Goal: Information Seeking & Learning: Learn about a topic

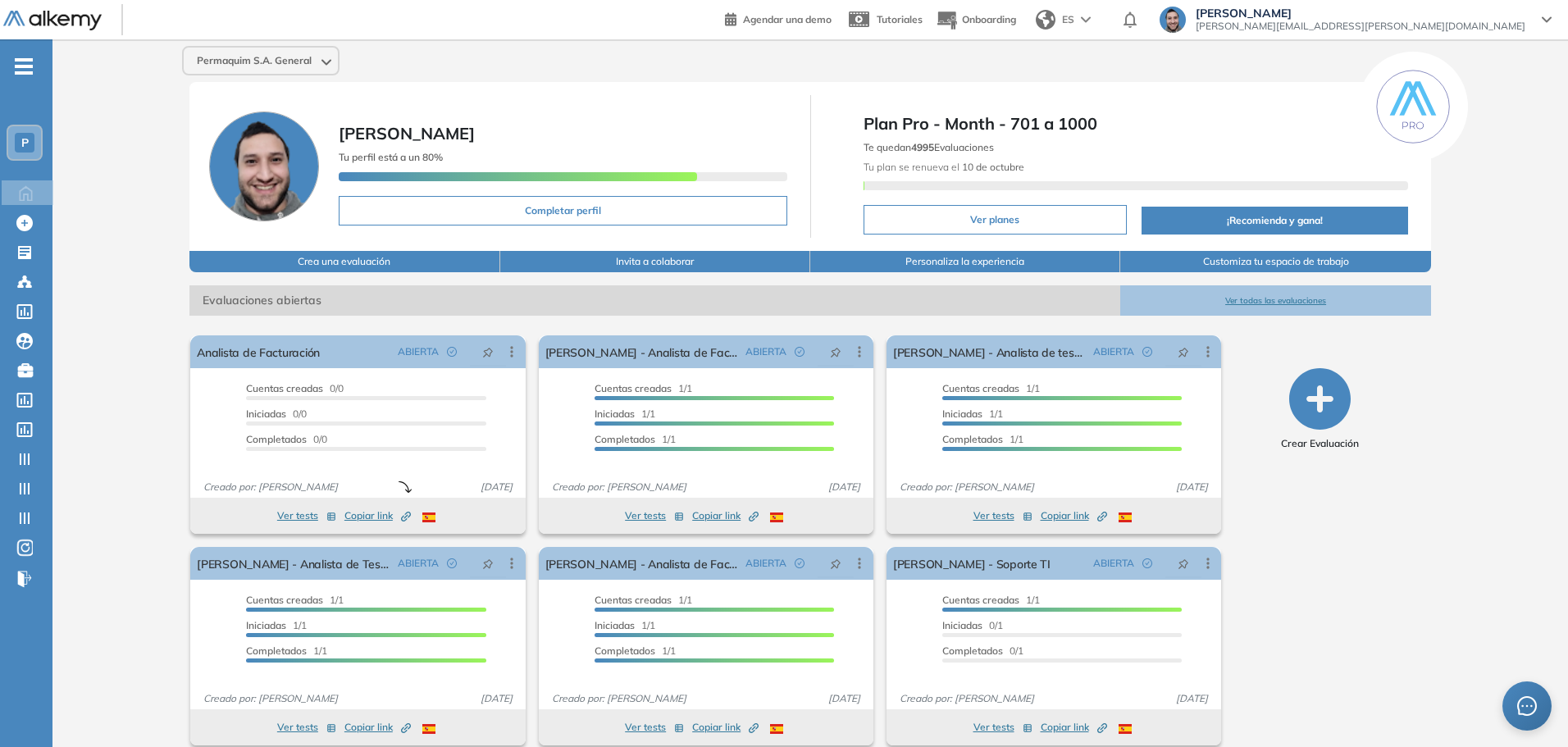
click at [17, 138] on div "P" at bounding box center [25, 143] width 20 height 19
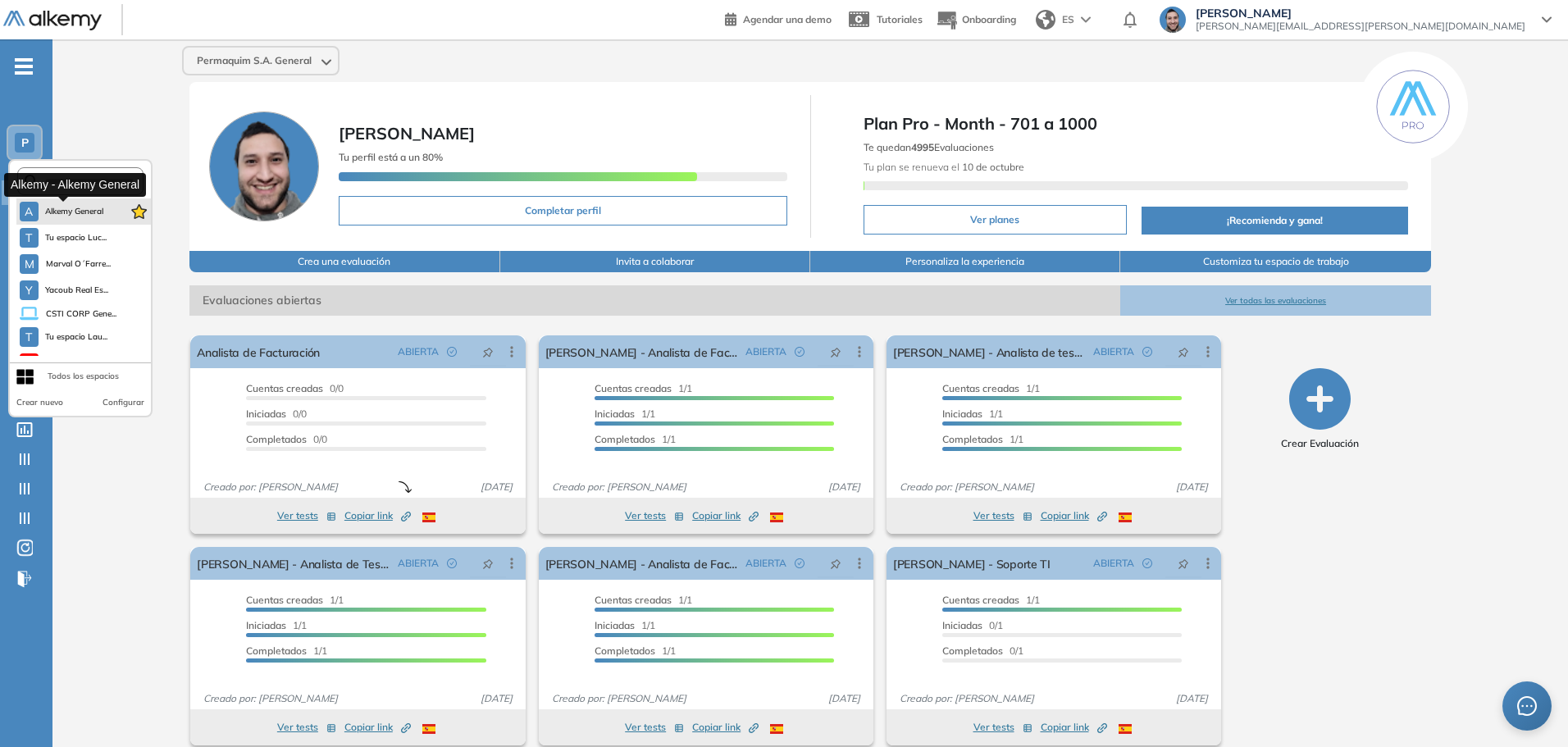
click at [84, 216] on span "Alkemy General" at bounding box center [74, 211] width 59 height 13
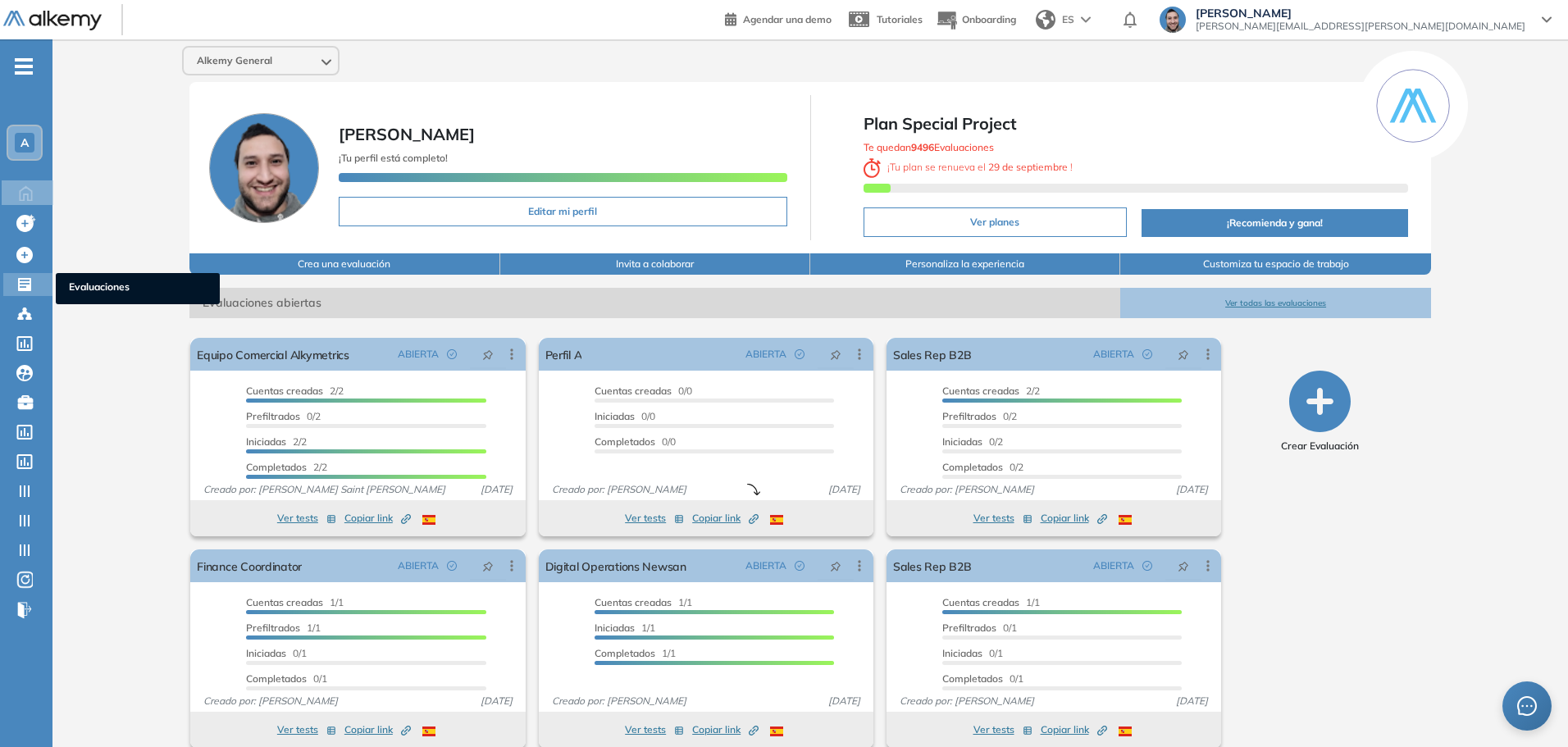
click at [98, 295] on span "Evaluaciones" at bounding box center [137, 289] width 137 height 18
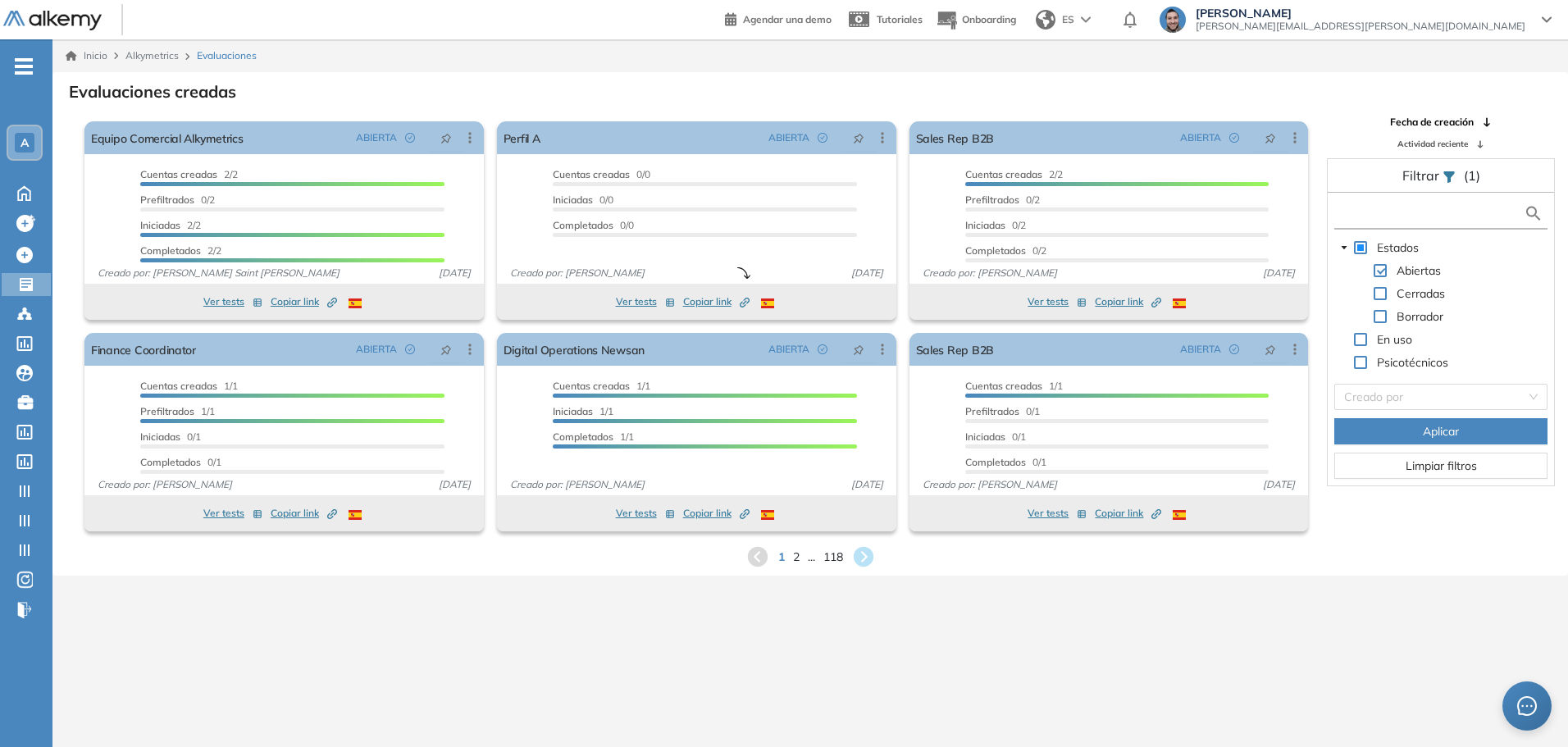
click at [1390, 207] on input "text" at bounding box center [1431, 213] width 185 height 17
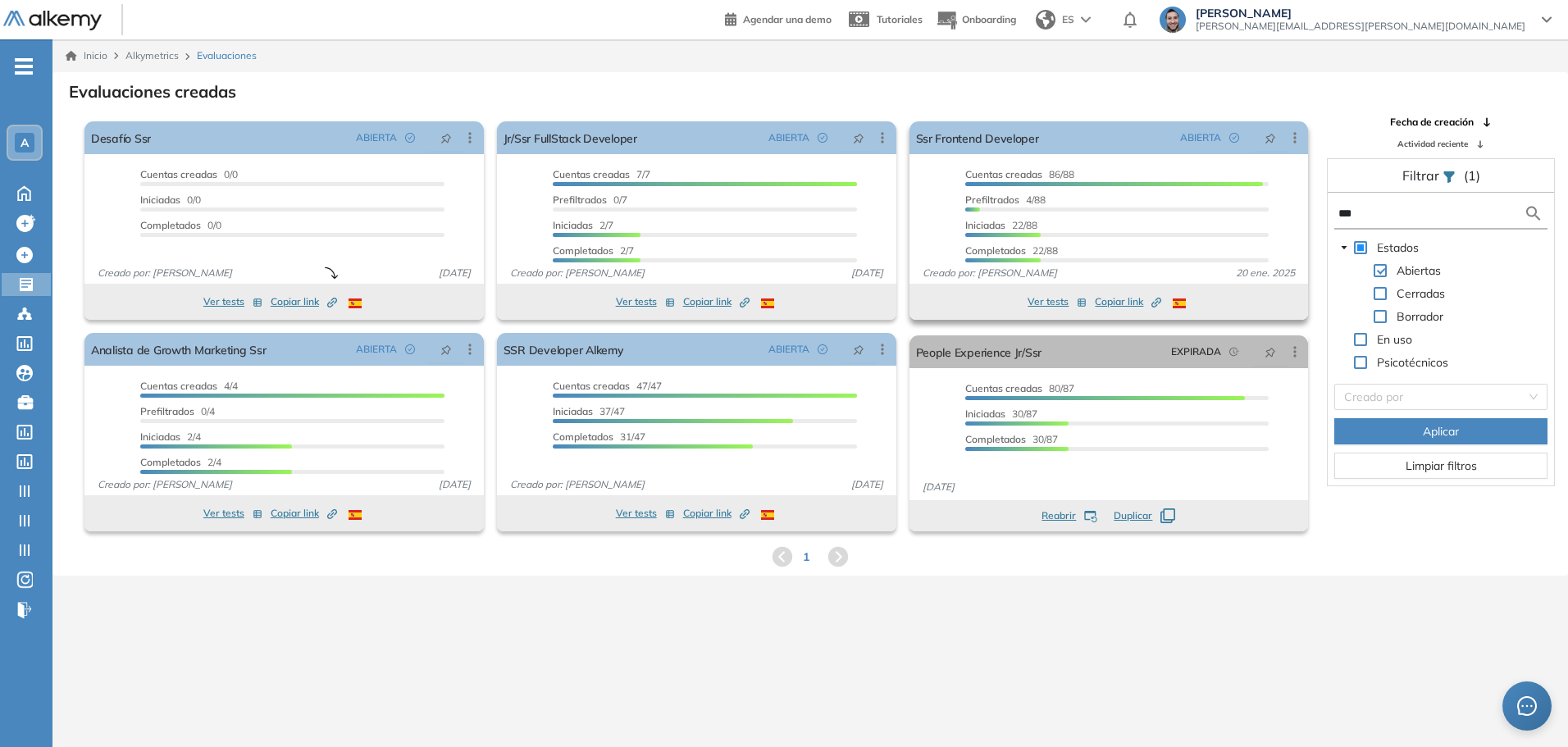
drag, startPoint x: 1375, startPoint y: 213, endPoint x: 1260, endPoint y: 203, distance: 115.4
click at [1260, 203] on div "El proctoring será activado ¡Importante!: Los usuarios que ya realizaron la eva…" at bounding box center [810, 326] width 1514 height 423
type input "***"
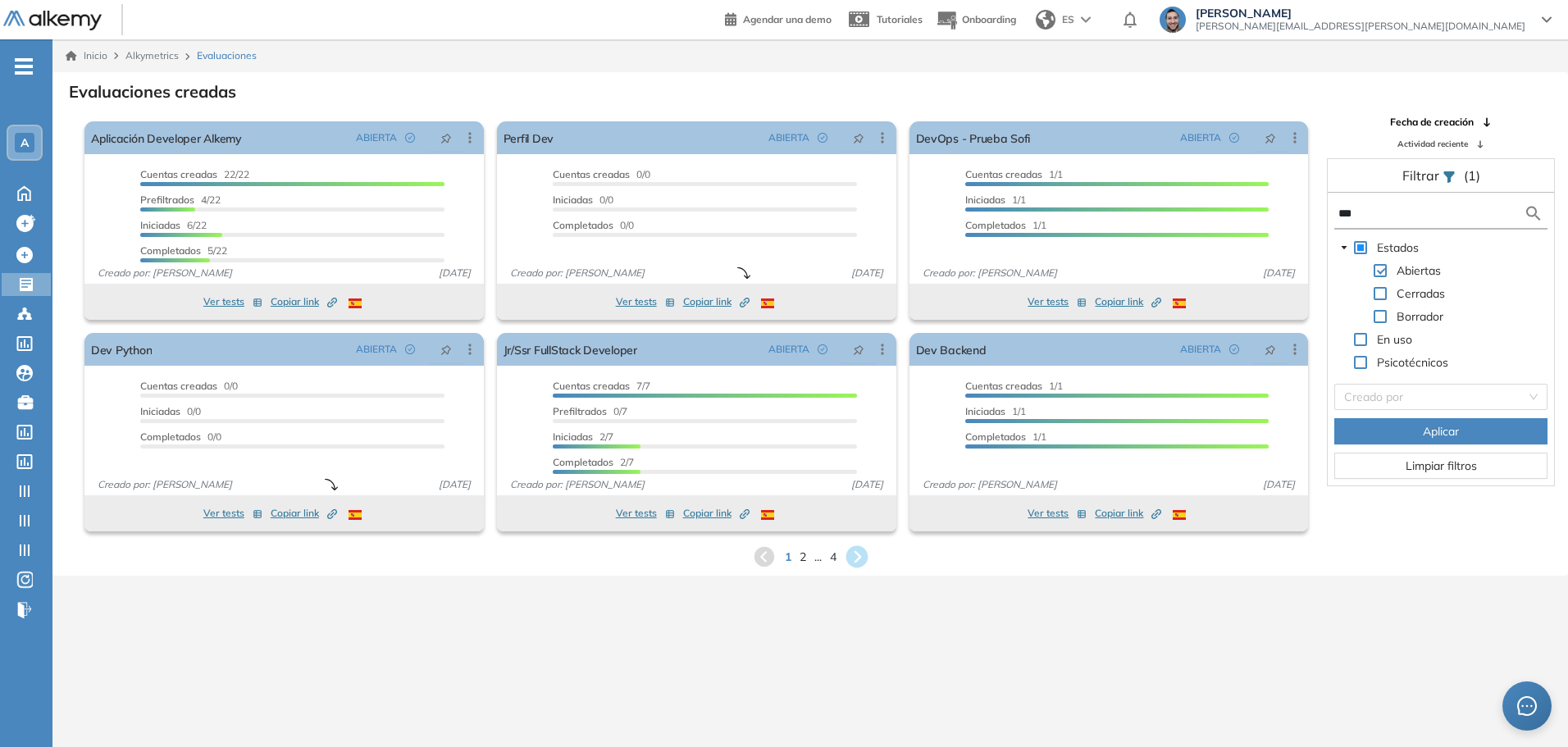
click at [854, 555] on icon at bounding box center [856, 556] width 22 height 22
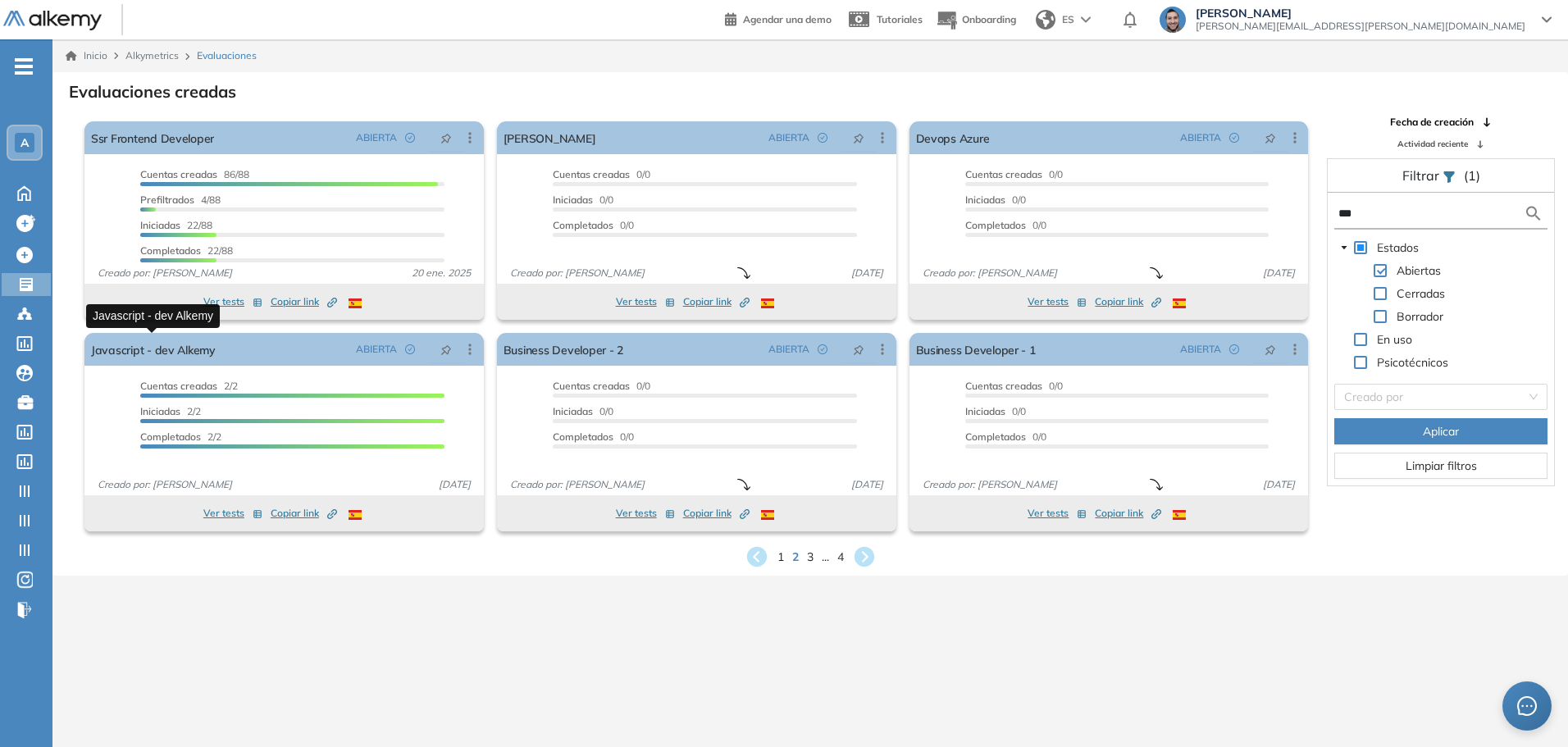
click at [817, 560] on div "1 2 3 ... 4" at bounding box center [810, 556] width 1489 height 25
click at [812, 560] on span "3" at bounding box center [810, 556] width 7 height 19
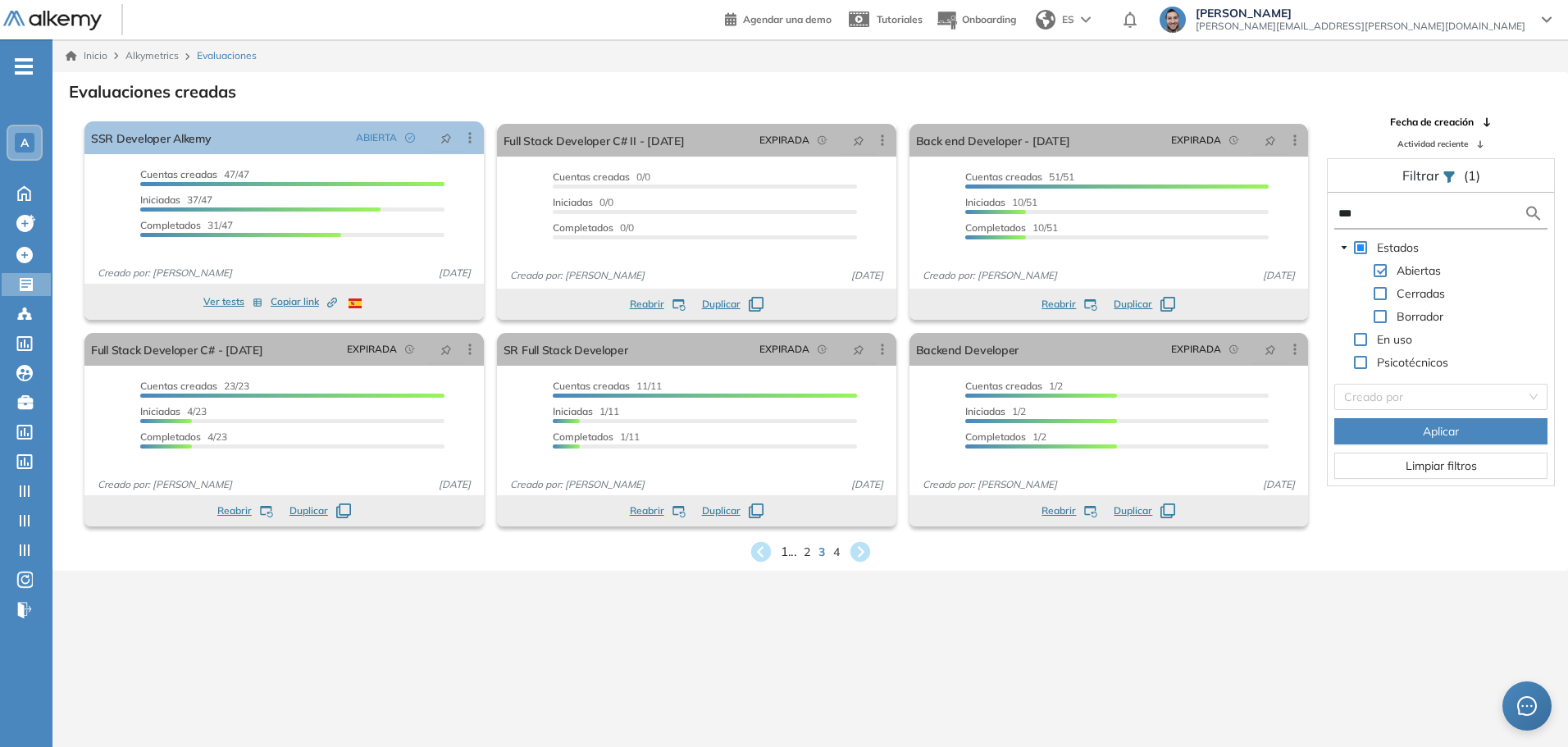
click at [783, 553] on span "1 ..." at bounding box center [789, 551] width 16 height 19
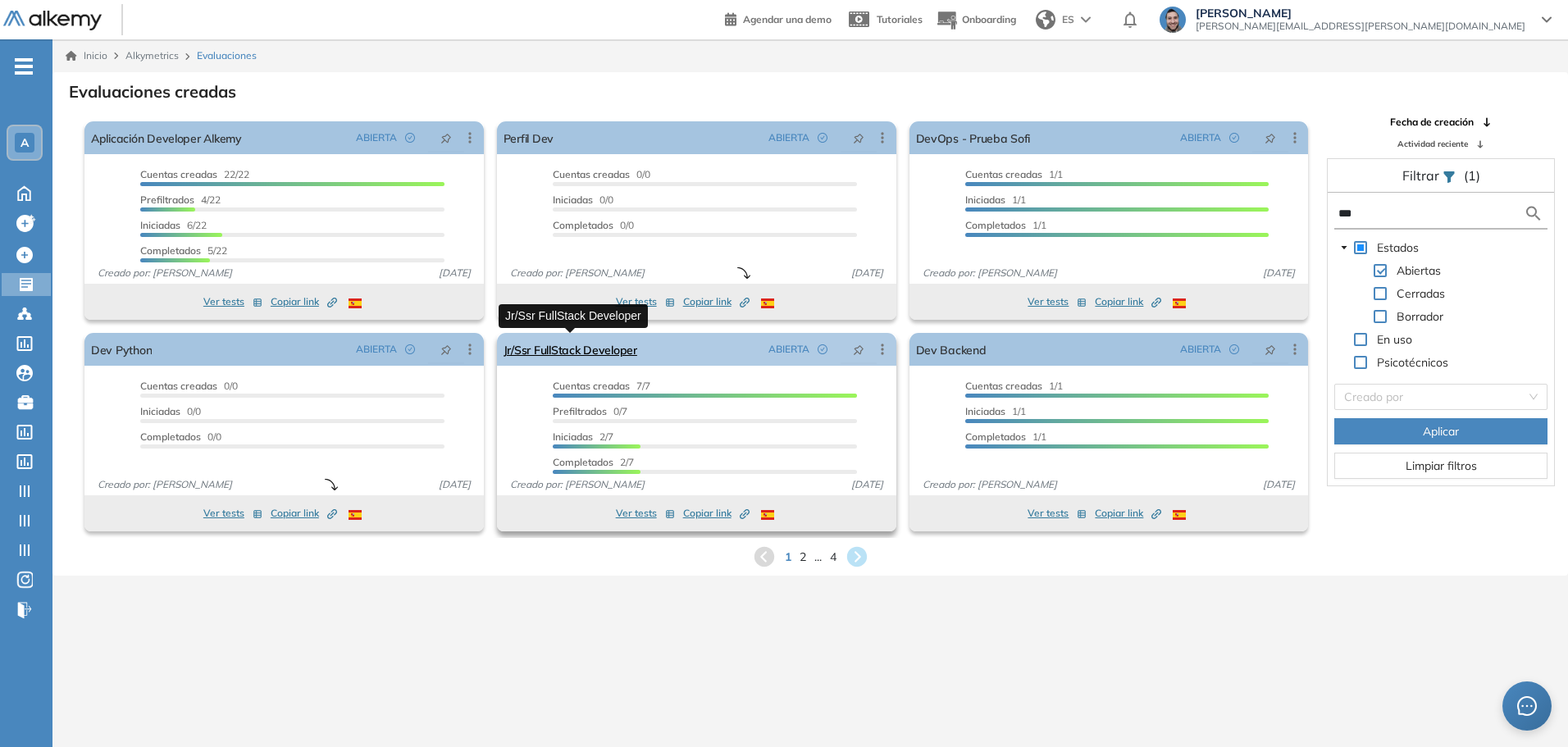
click at [608, 347] on link "Jr/Ssr FullStack Developer" at bounding box center [570, 349] width 134 height 33
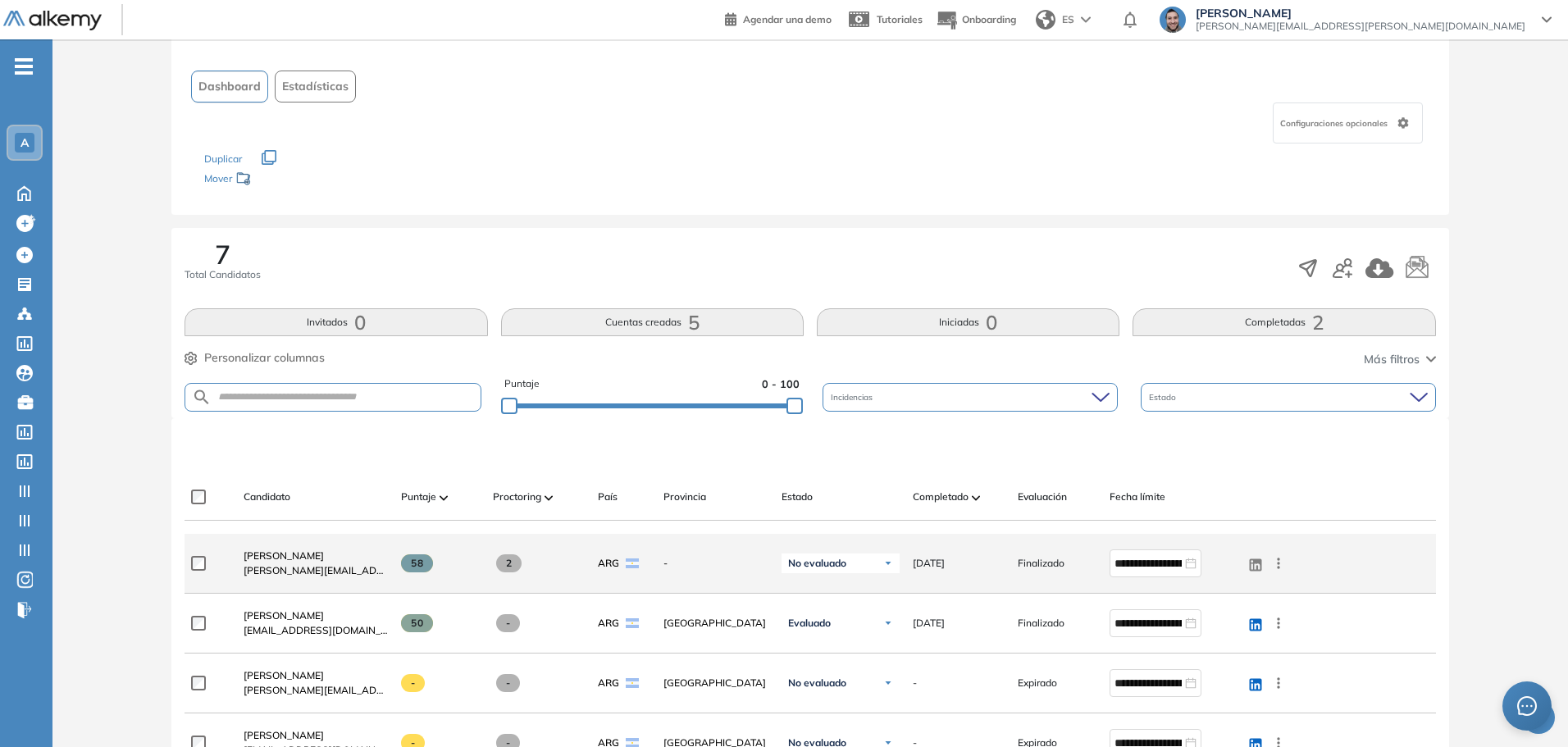
scroll to position [164, 0]
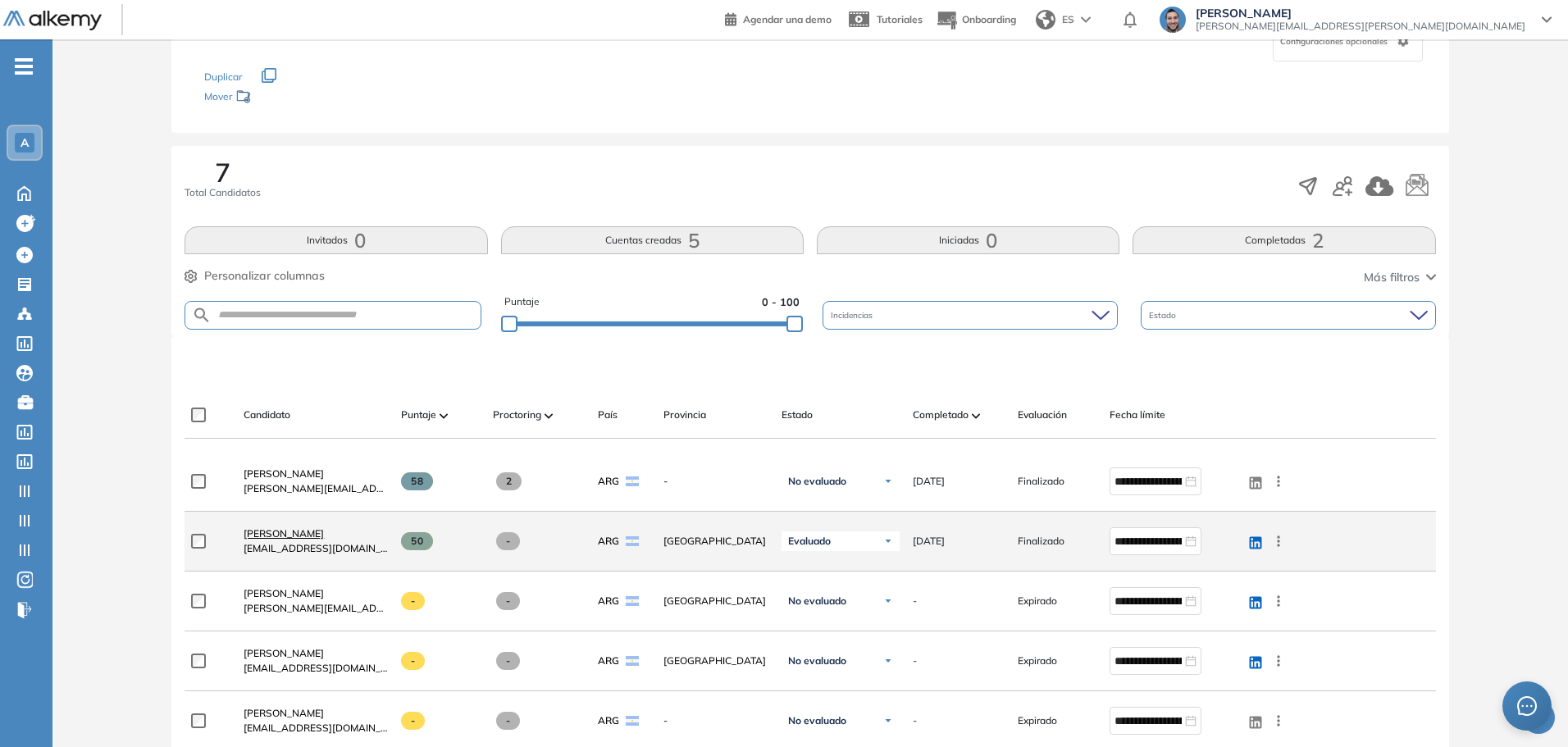
click at [280, 531] on span "Nahuel Manero" at bounding box center [284, 533] width 81 height 12
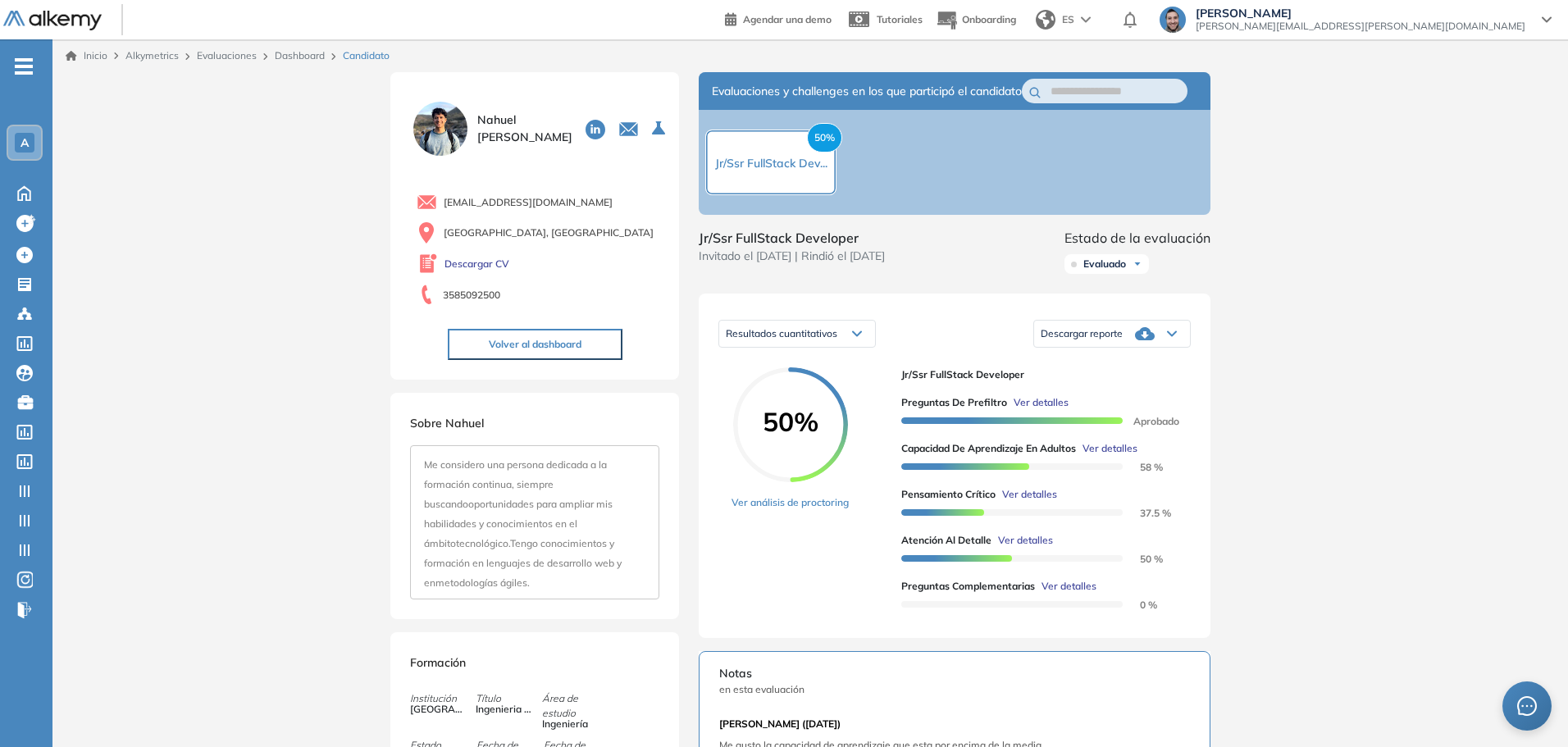
click at [1046, 410] on span "Ver detalles" at bounding box center [1041, 402] width 55 height 15
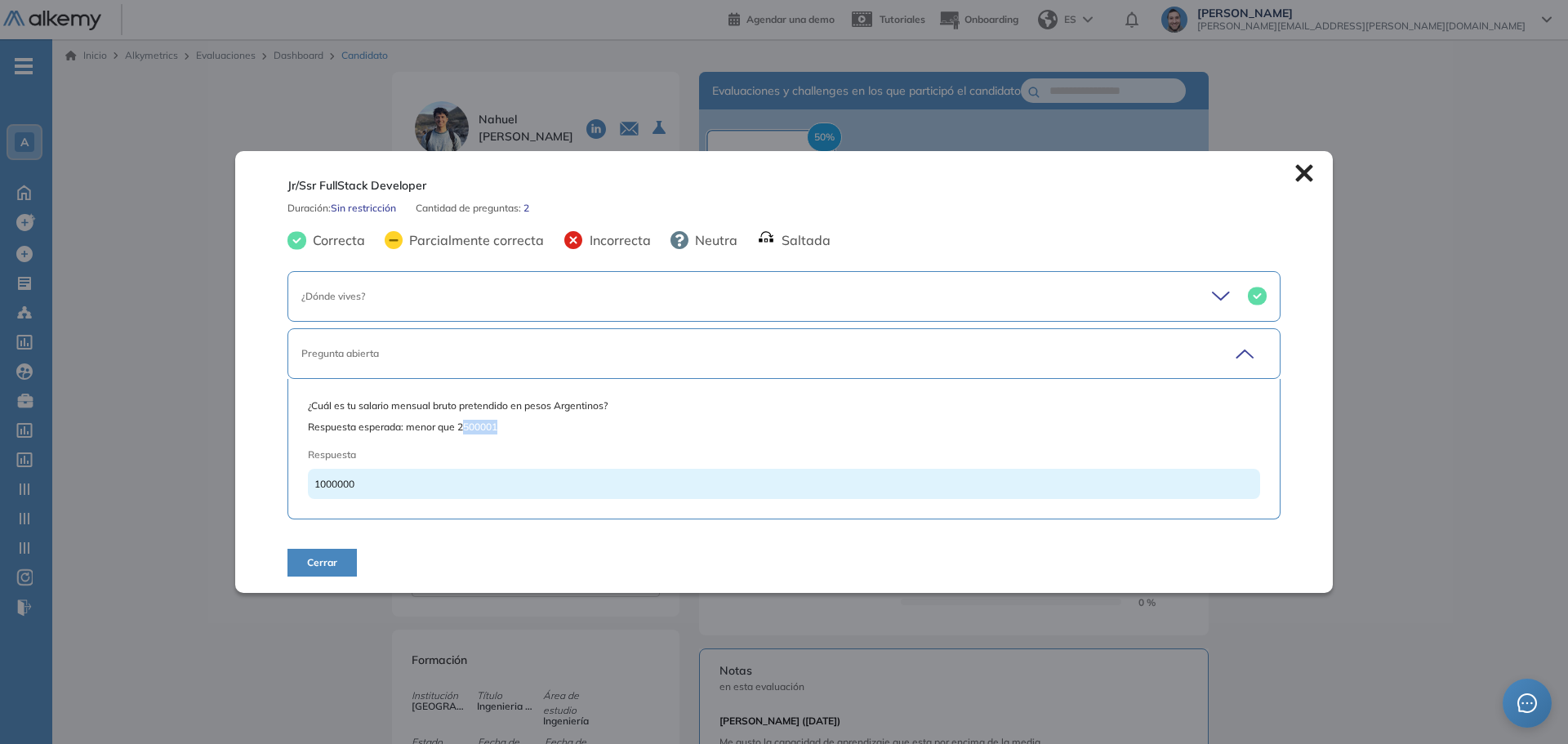
drag, startPoint x: 464, startPoint y: 425, endPoint x: 501, endPoint y: 430, distance: 37.3
click at [501, 430] on span "Respuesta esperada: menor que 2500001" at bounding box center [784, 427] width 953 height 15
click at [1240, 361] on icon at bounding box center [1242, 354] width 23 height 23
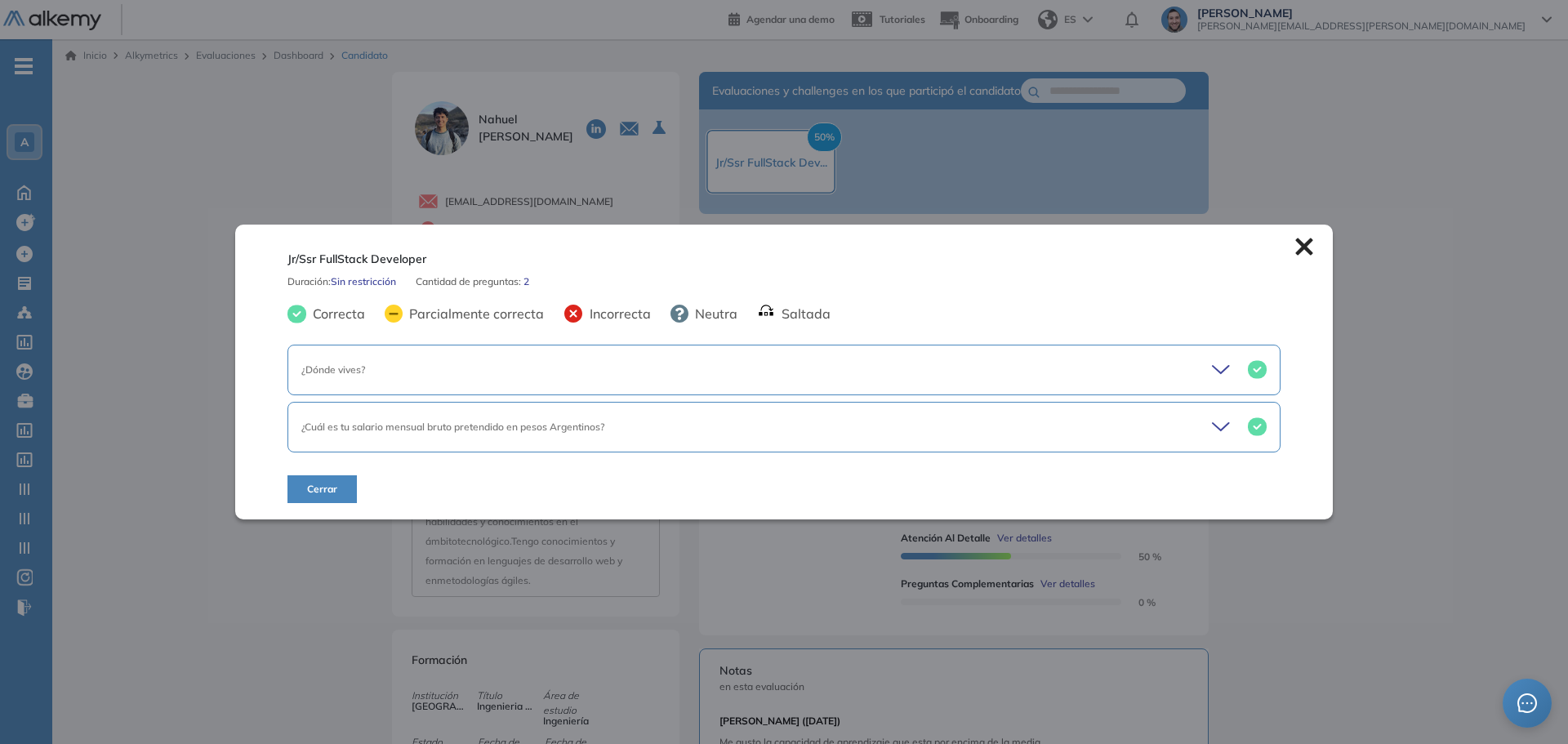
click at [1304, 247] on icon at bounding box center [1304, 246] width 18 height 18
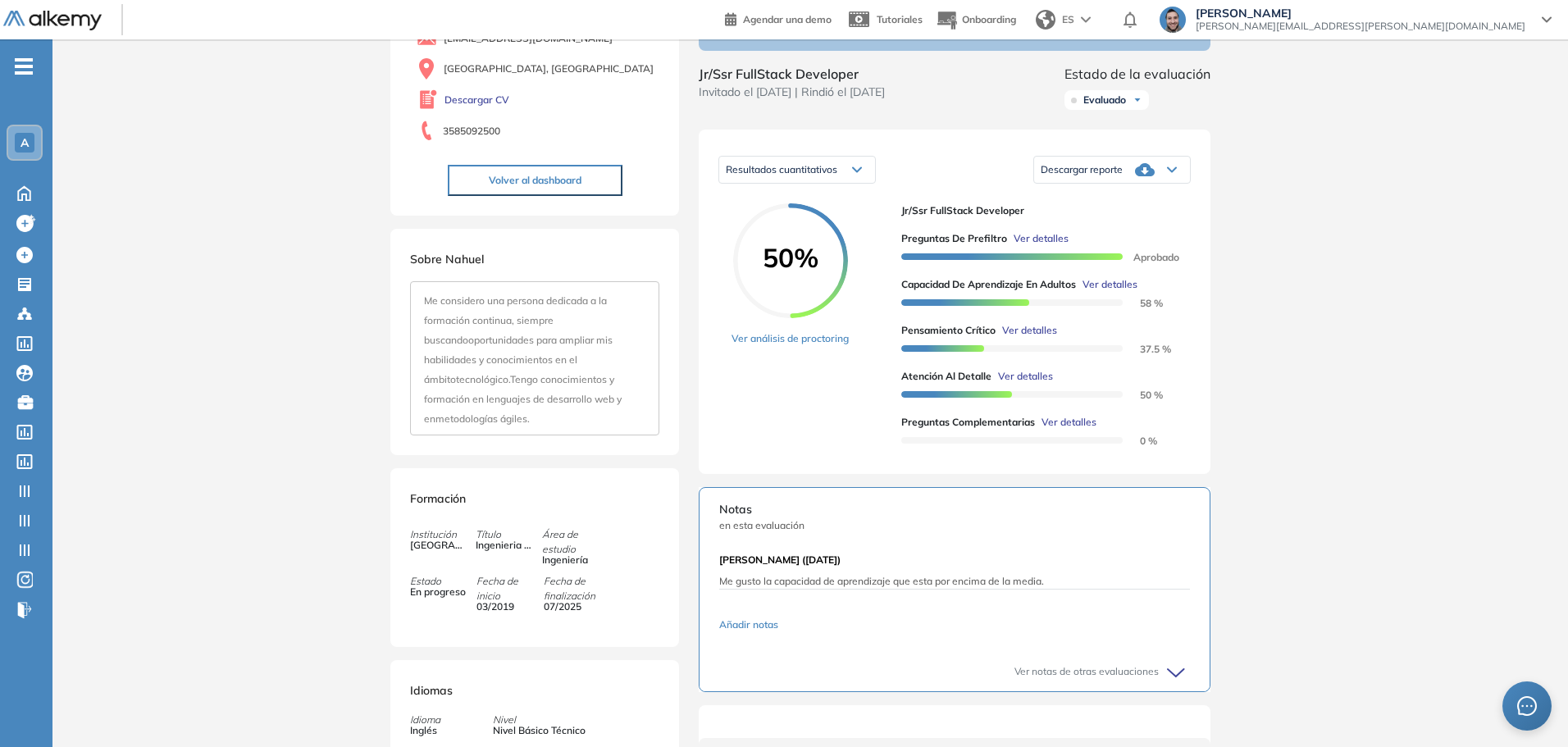
scroll to position [390, 0]
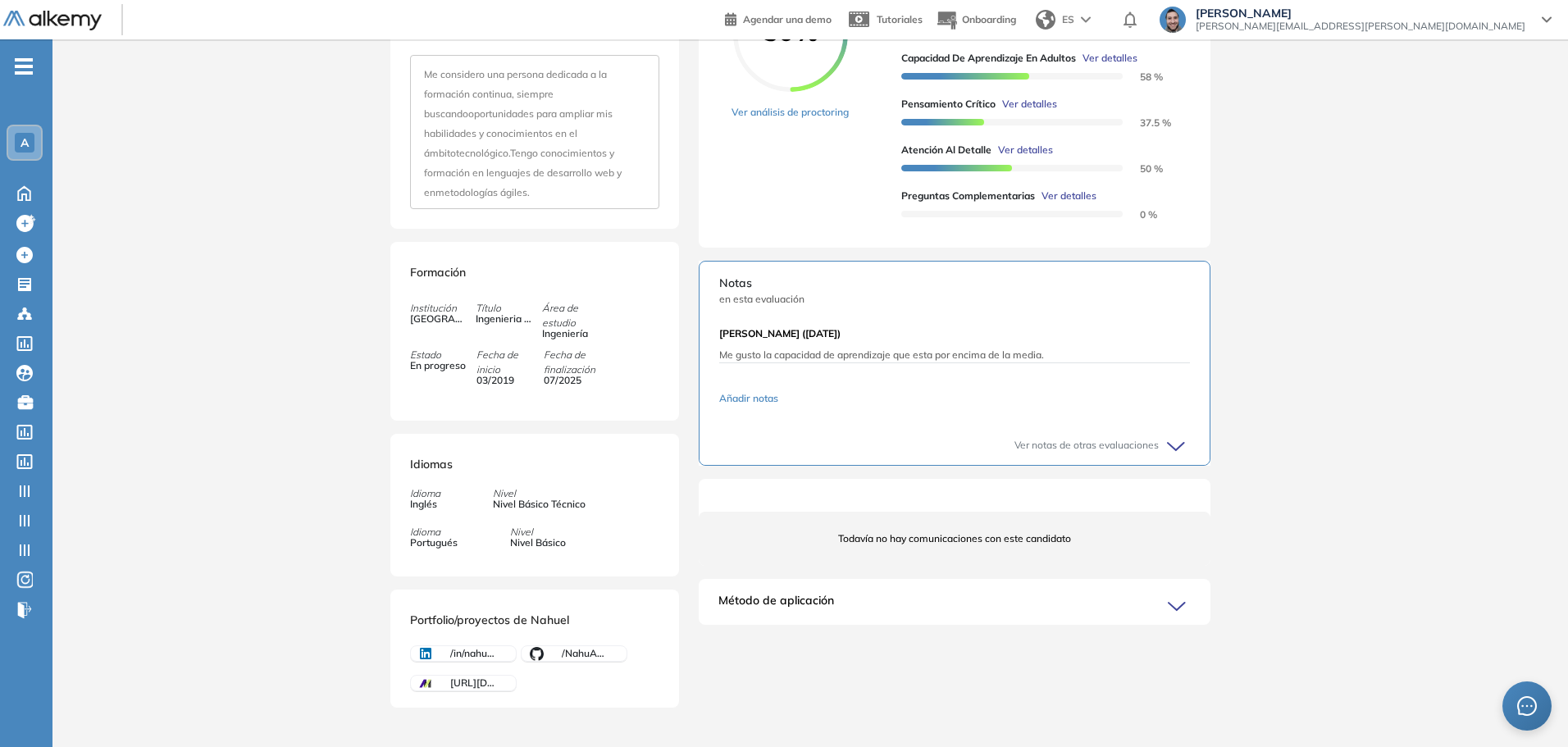
click at [1070, 203] on span "Ver detalles" at bounding box center [1069, 196] width 55 height 15
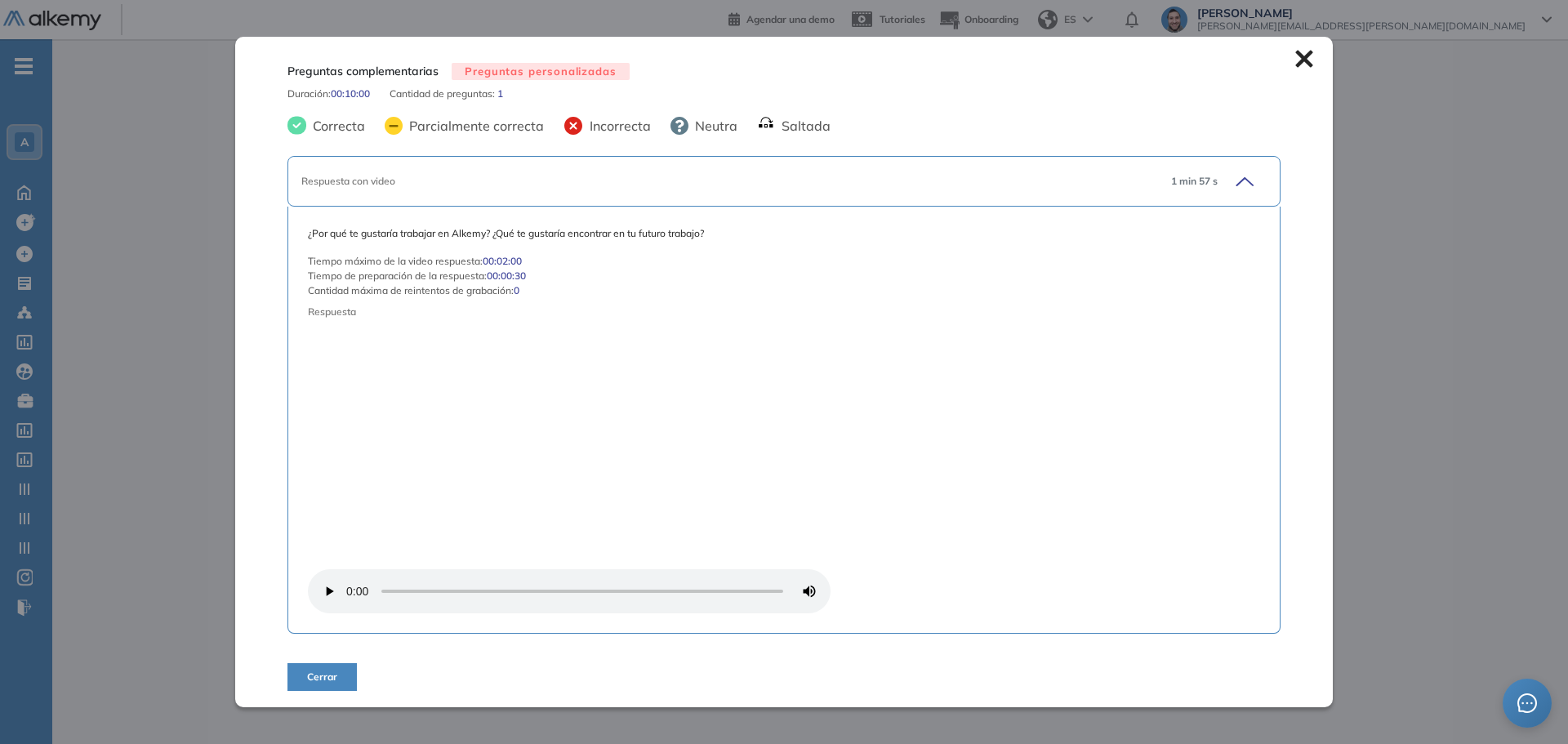
click at [1303, 58] on icon at bounding box center [1304, 58] width 18 height 18
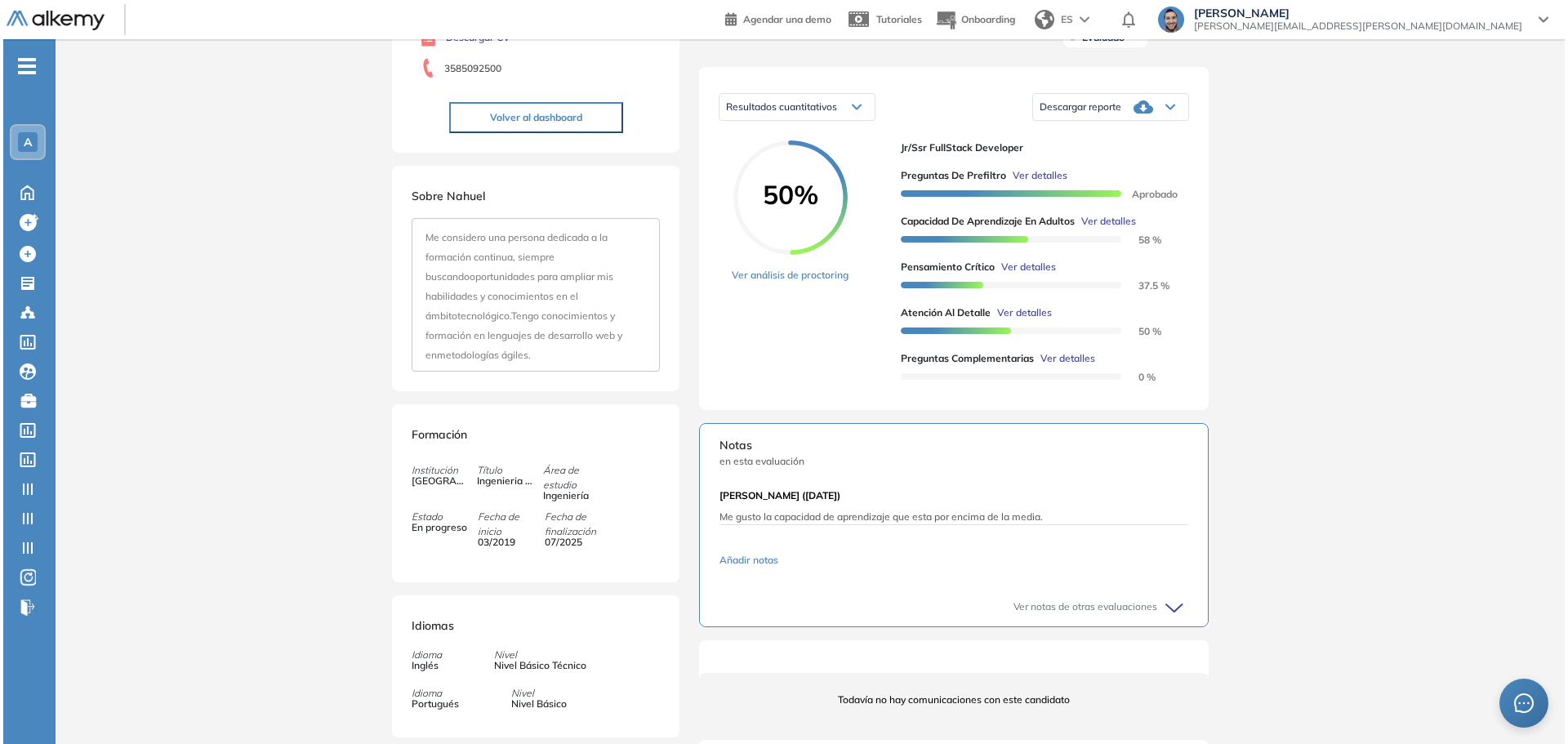
scroll to position [144, 0]
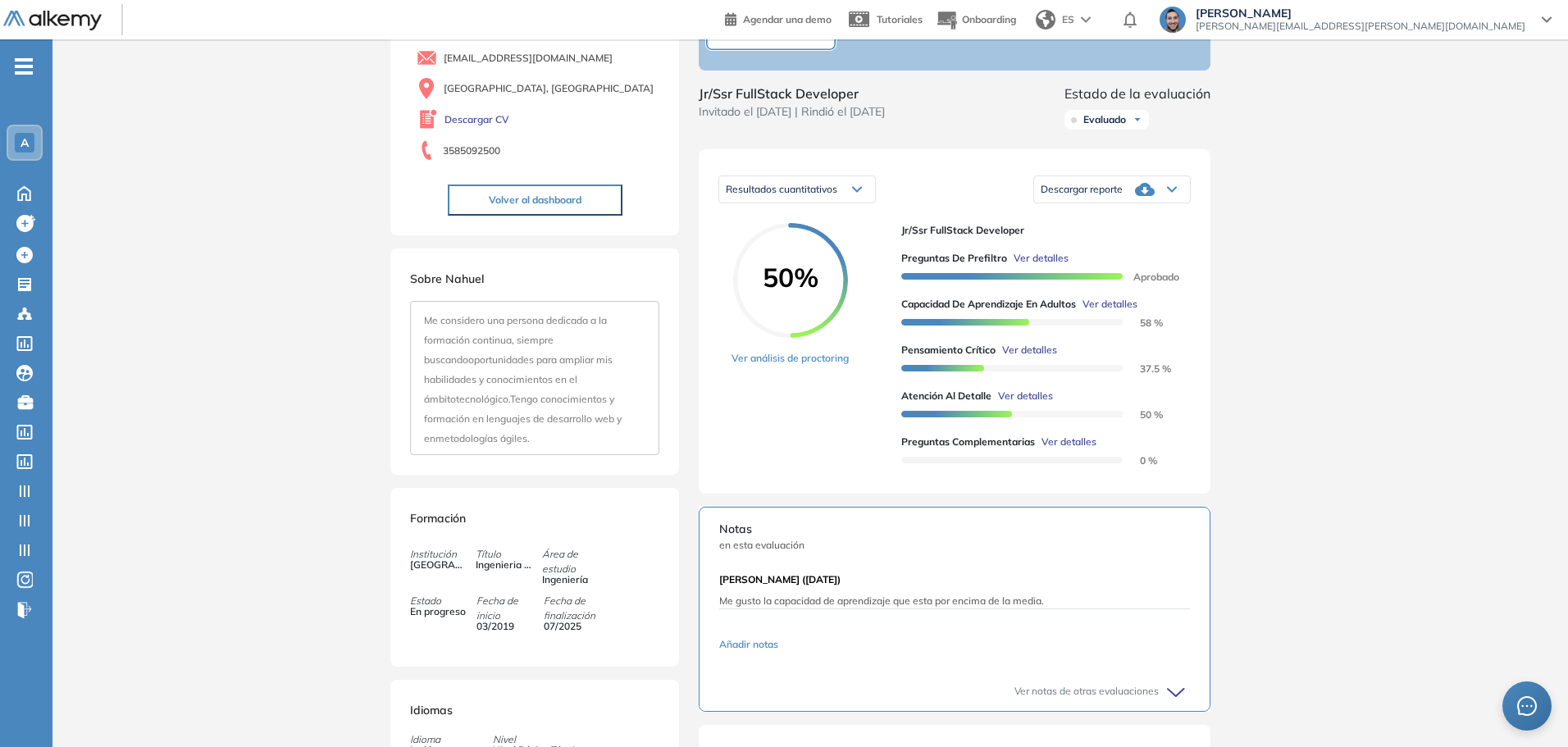
click at [1108, 312] on span "Ver detalles" at bounding box center [1110, 304] width 55 height 15
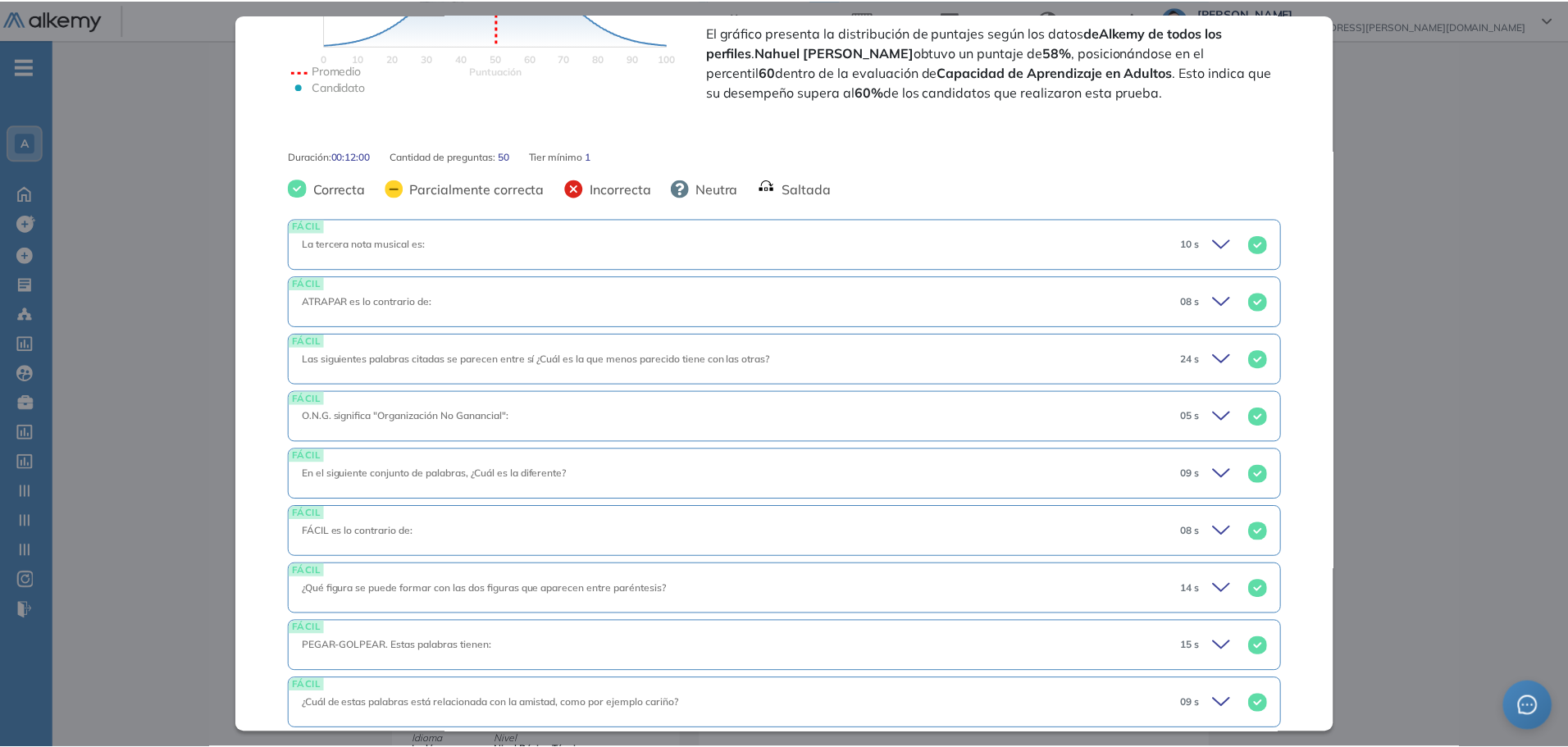
scroll to position [0, 0]
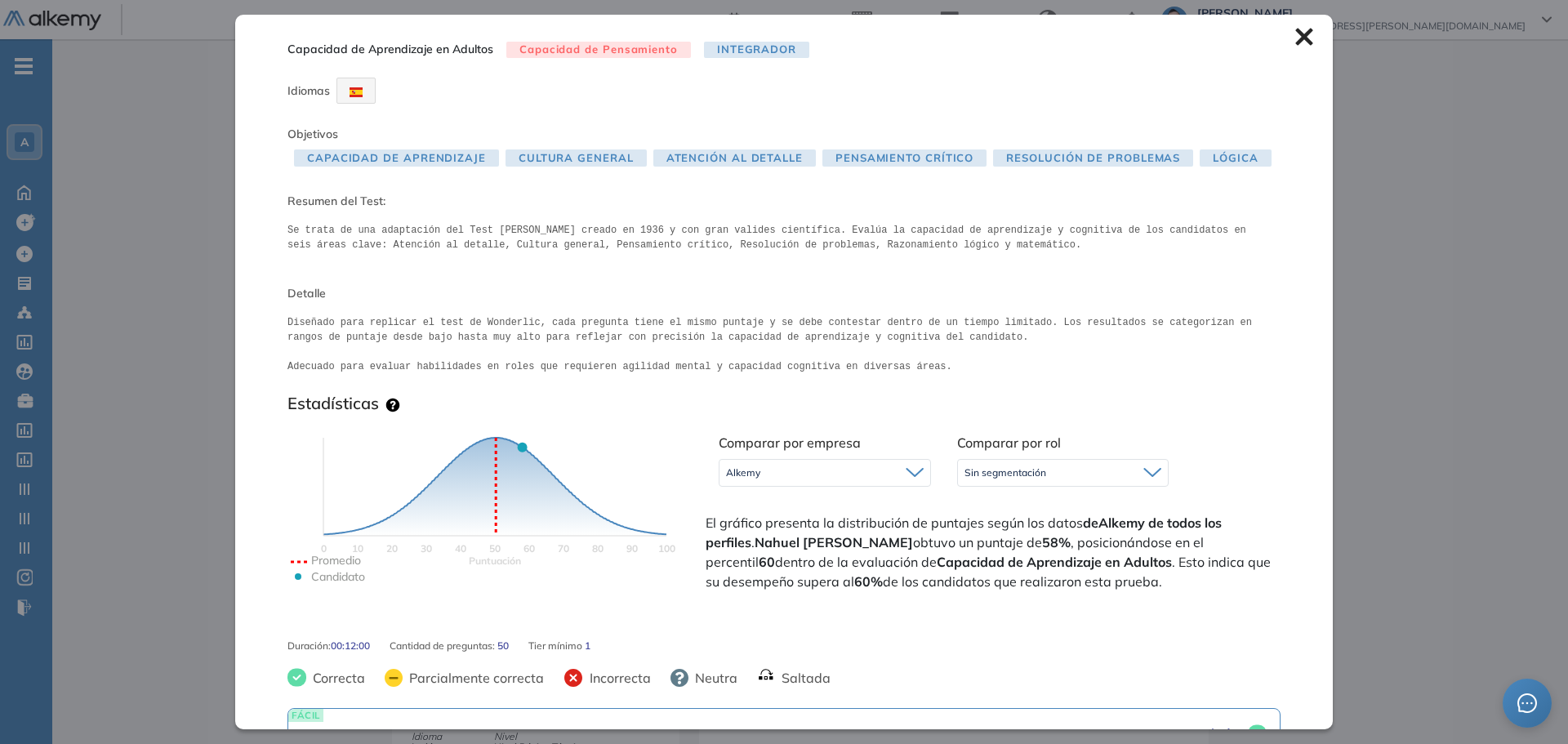
click at [1295, 38] on icon at bounding box center [1303, 36] width 17 height 17
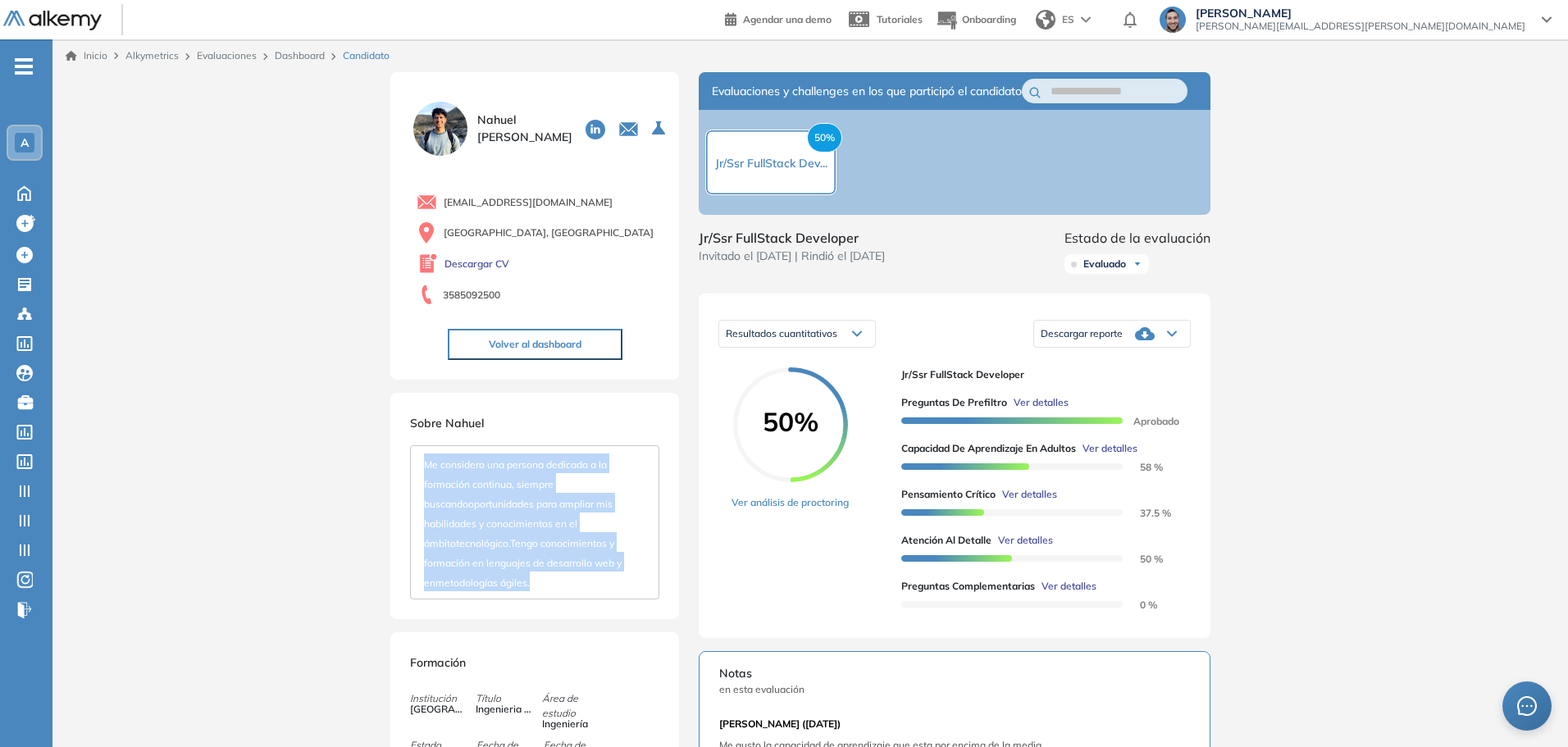
drag, startPoint x: 425, startPoint y: 462, endPoint x: 532, endPoint y: 583, distance: 161.5
click at [532, 583] on div "Me considero una persona dedicada a la formación continua, siempre buscandoopor…" at bounding box center [534, 522] width 249 height 154
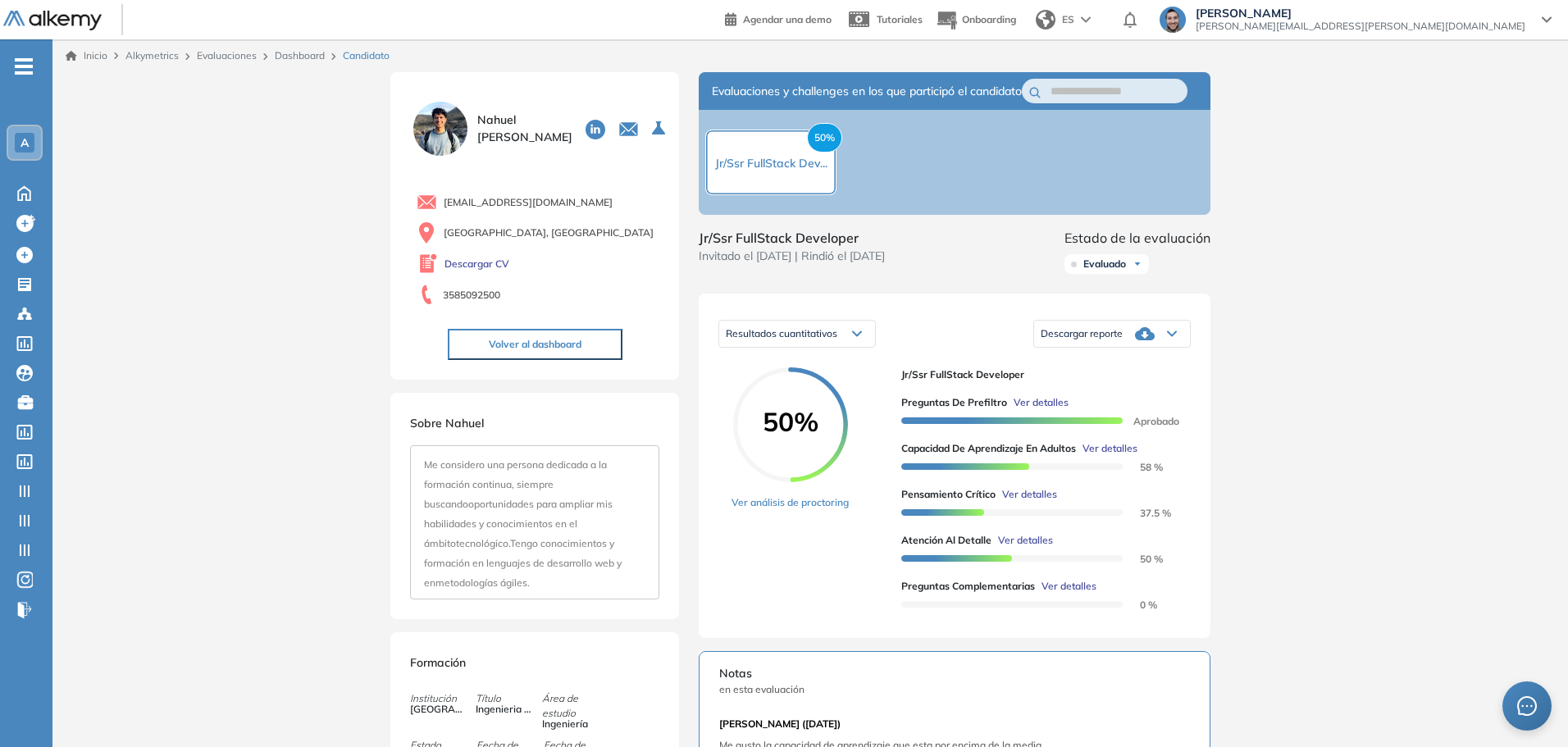
click at [839, 346] on div "Resultados cuantitativos" at bounding box center [797, 334] width 156 height 27
click at [781, 404] on span "Resultados relativos" at bounding box center [768, 398] width 84 height 12
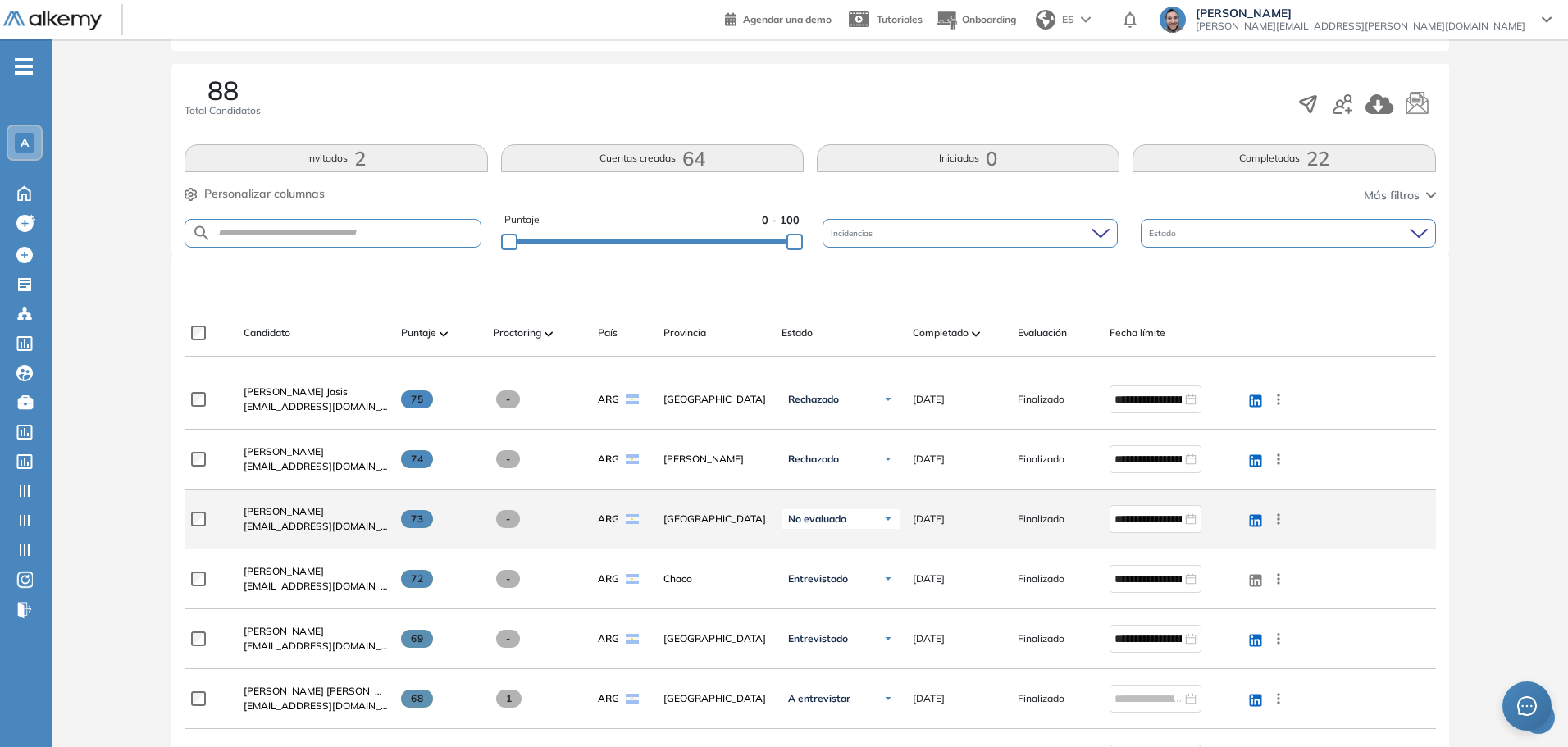
scroll to position [328, 0]
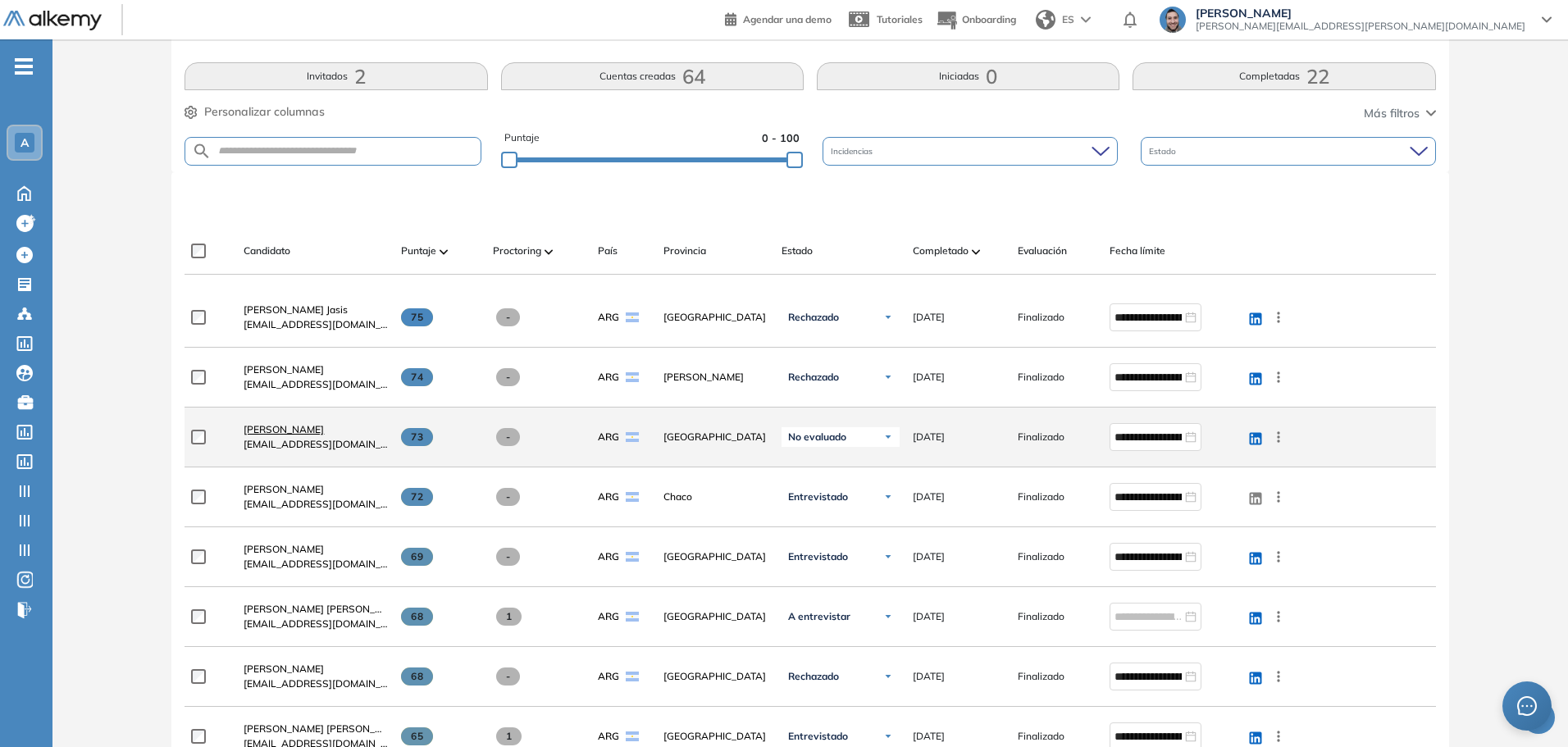
click at [296, 430] on span "Lorenzo Zuin" at bounding box center [284, 429] width 81 height 12
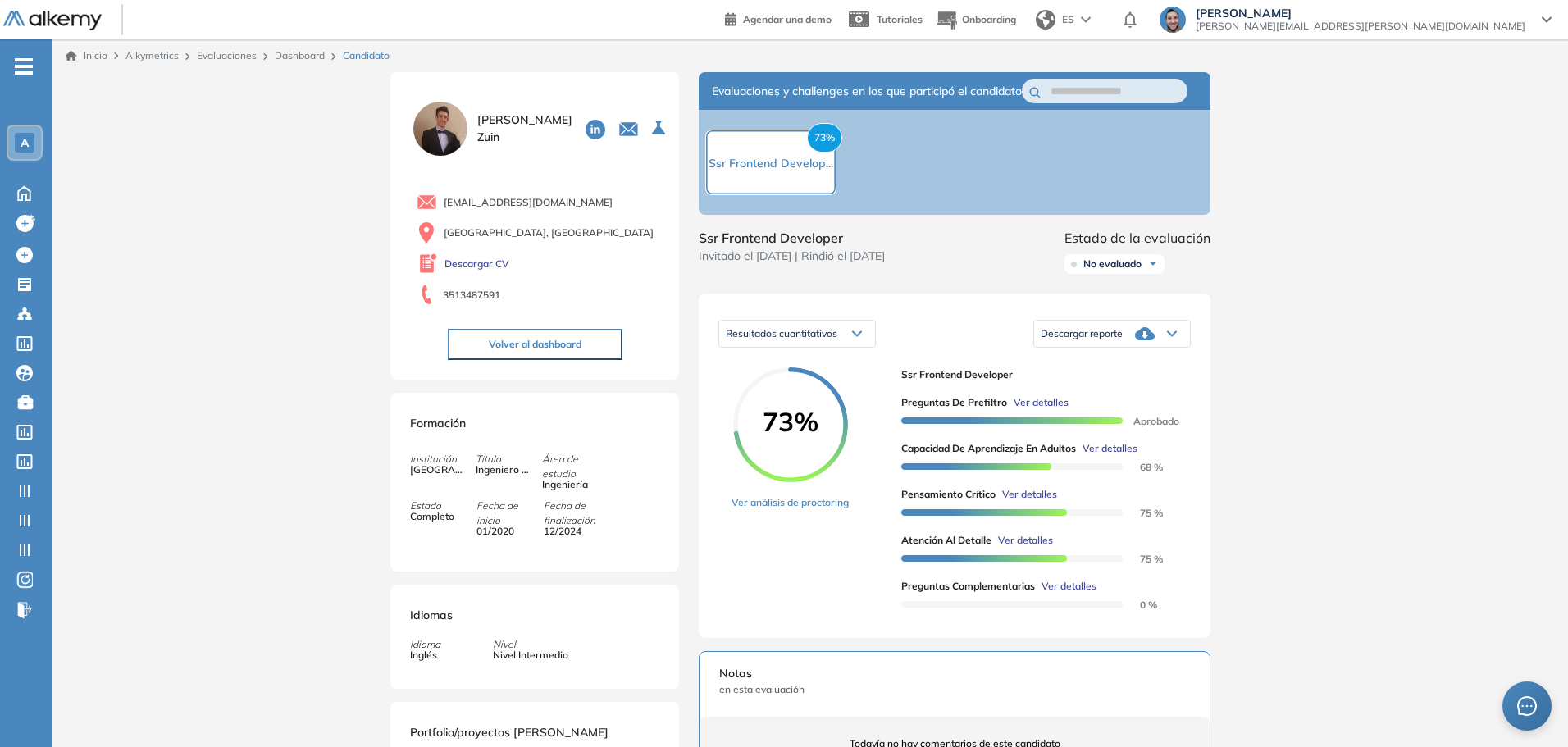
click at [1049, 410] on span "Ver detalles" at bounding box center [1041, 402] width 55 height 15
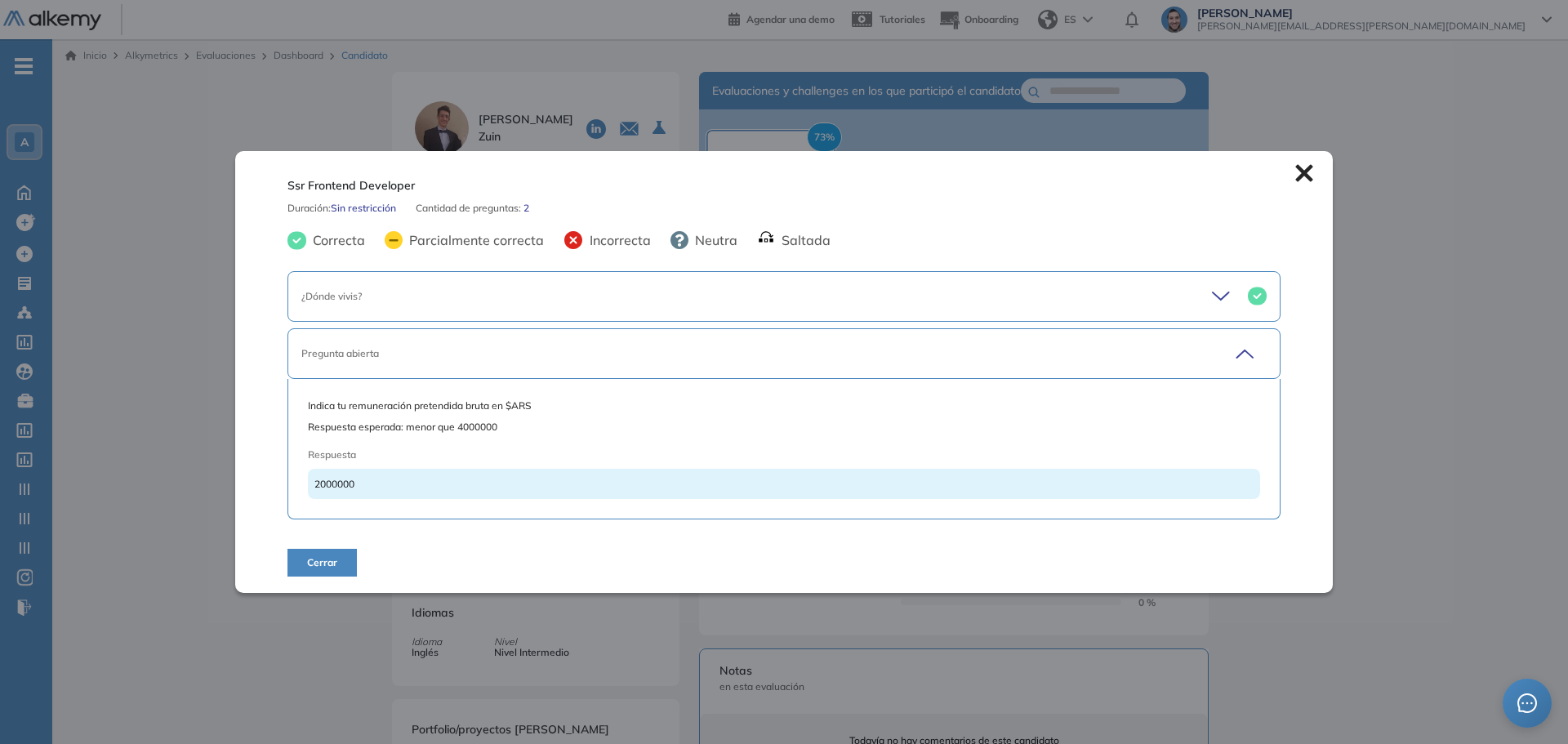
click at [1295, 173] on icon at bounding box center [1304, 173] width 18 height 18
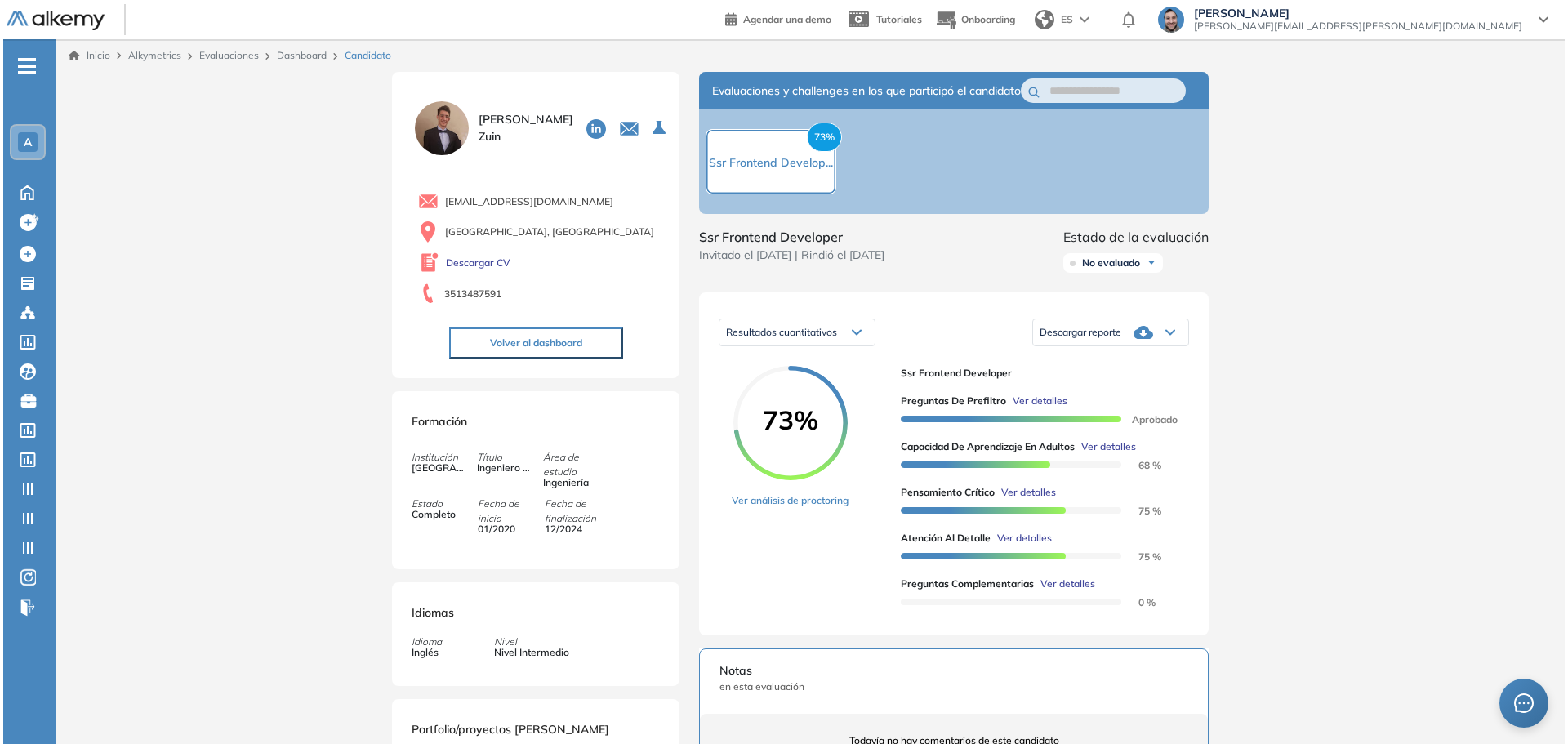
scroll to position [163, 0]
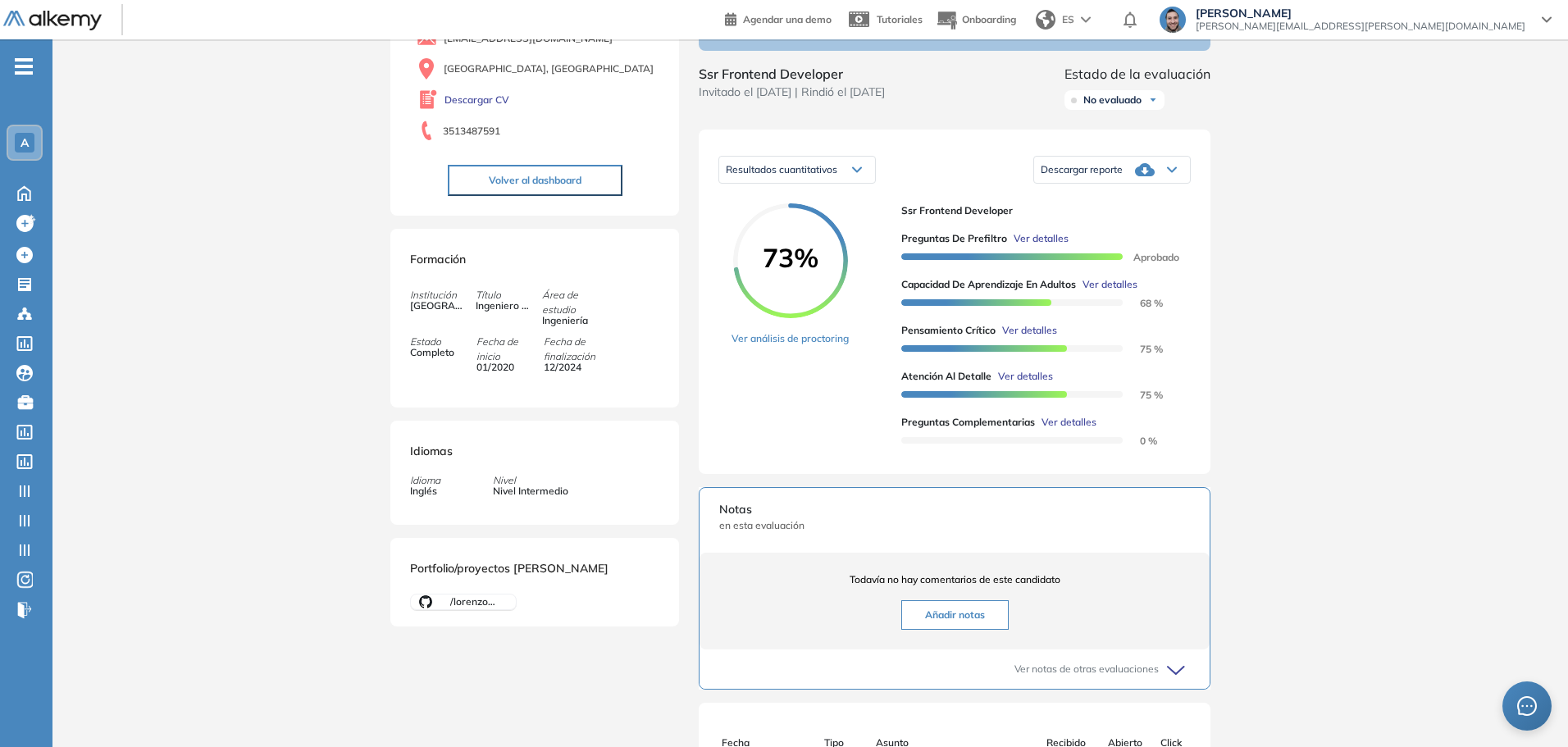
click at [1078, 430] on span "Ver detalles" at bounding box center [1069, 422] width 55 height 15
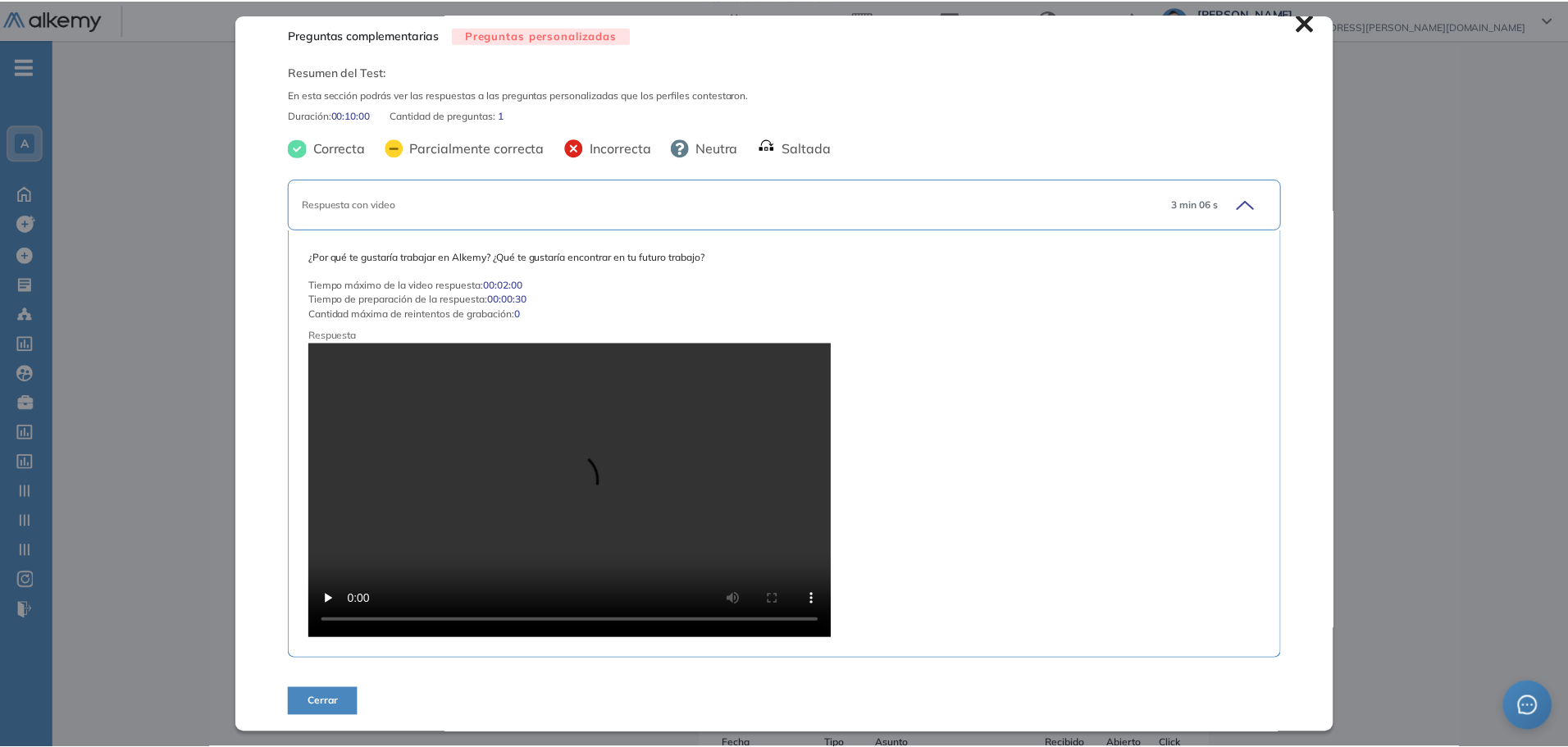
scroll to position [0, 0]
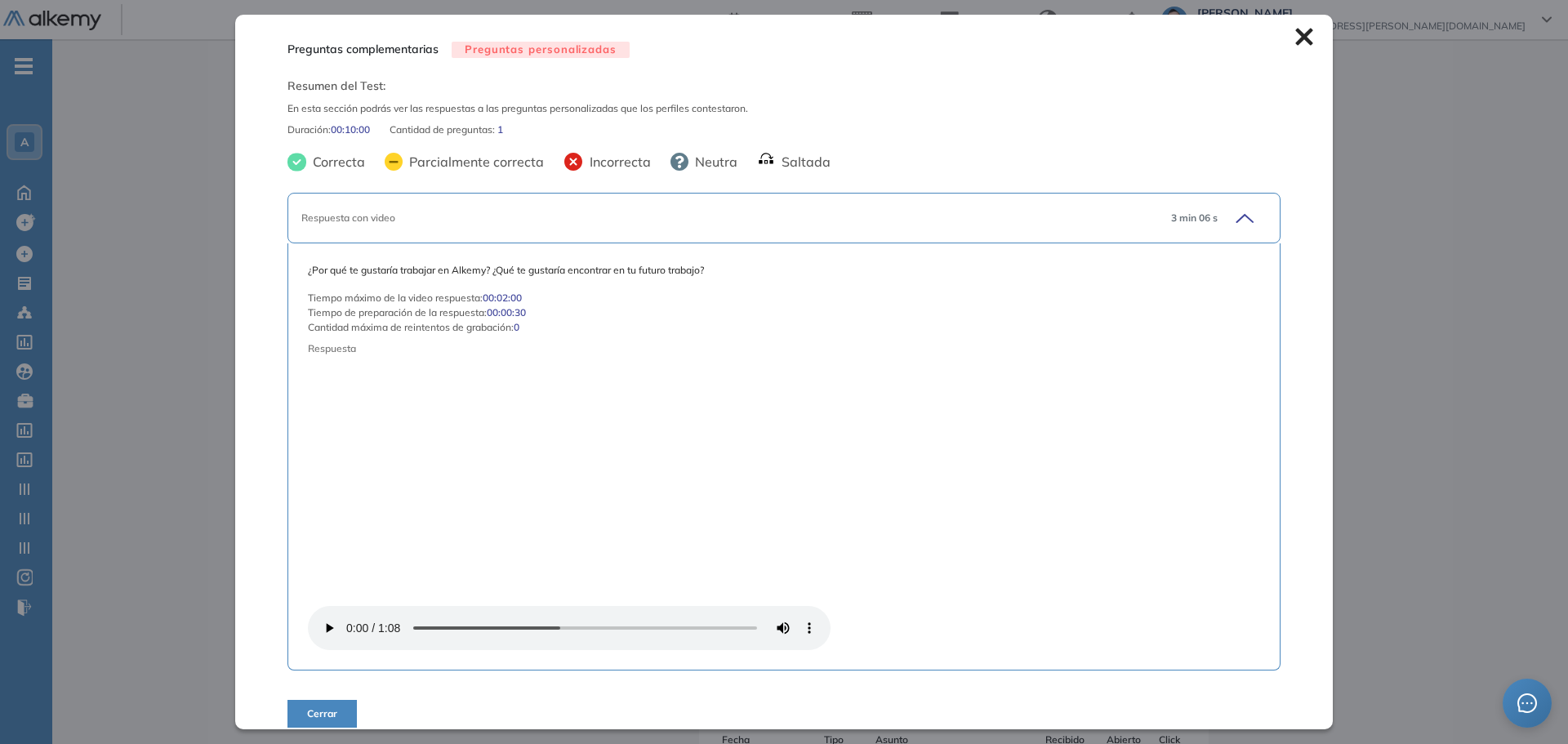
click at [1296, 33] on icon at bounding box center [1303, 36] width 17 height 17
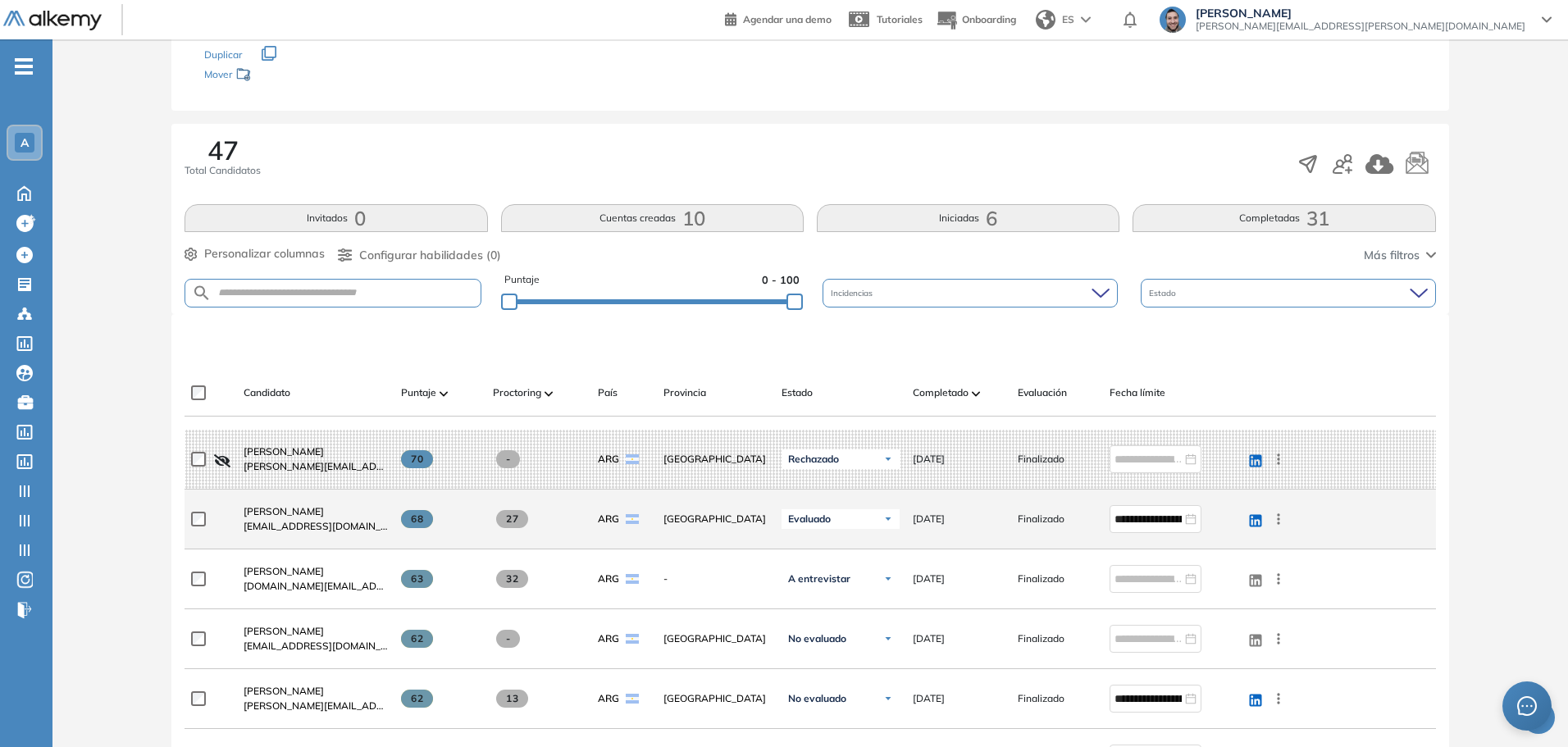
scroll to position [268, 0]
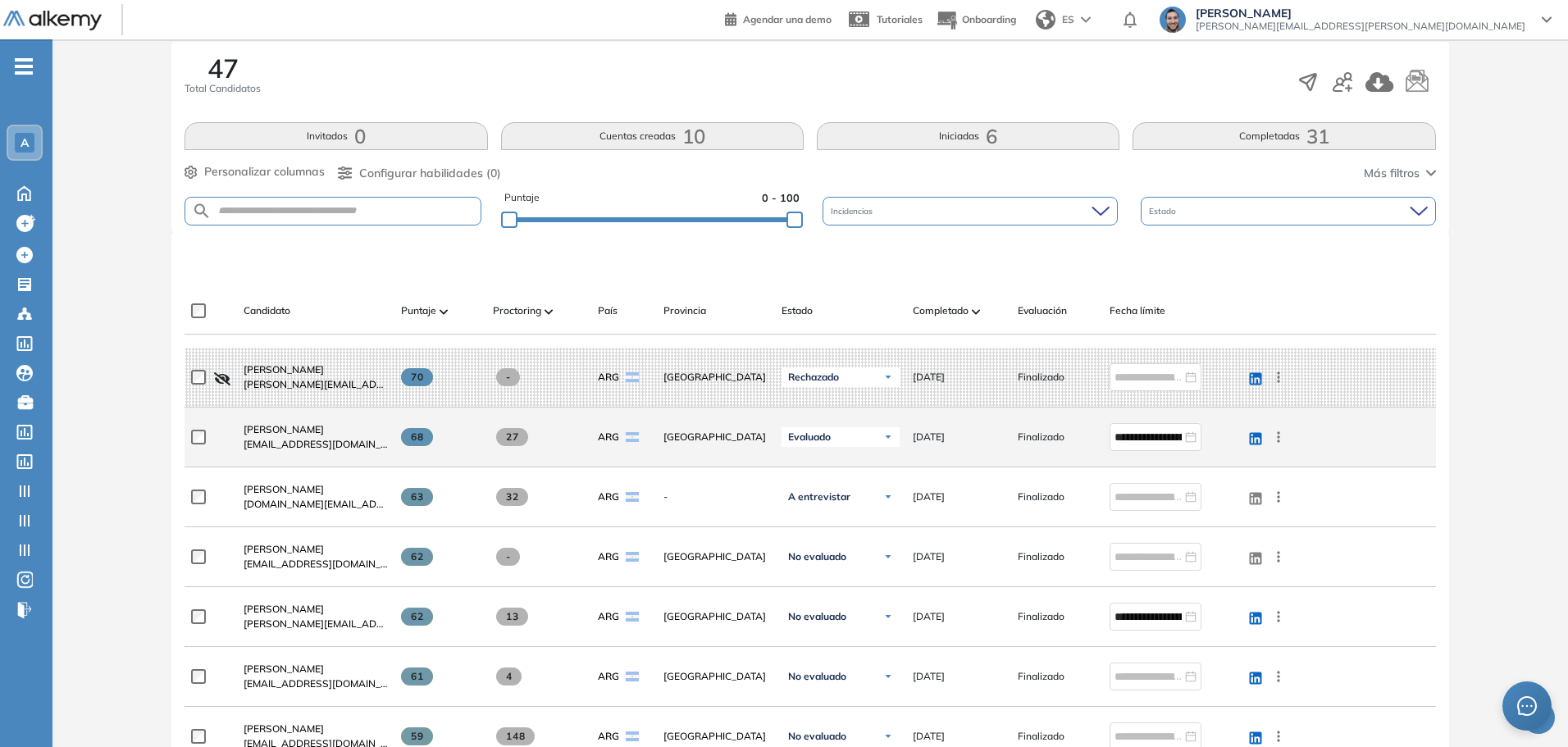
drag, startPoint x: 410, startPoint y: 437, endPoint x: 430, endPoint y: 440, distance: 20.2
click at [430, 440] on span "68" at bounding box center [417, 437] width 32 height 18
click at [430, 440] on span at bounding box center [417, 437] width 32 height 18
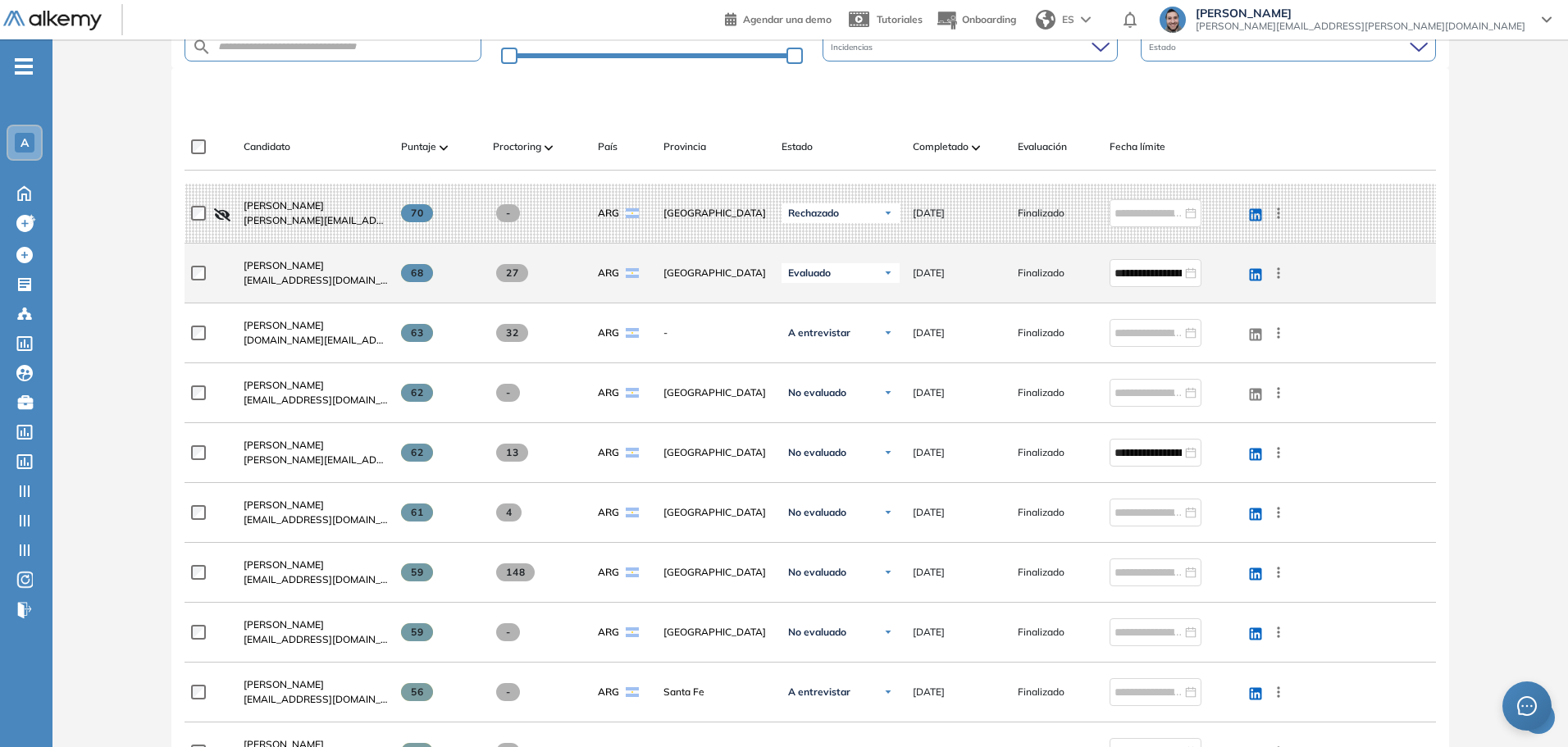
scroll to position [350, 0]
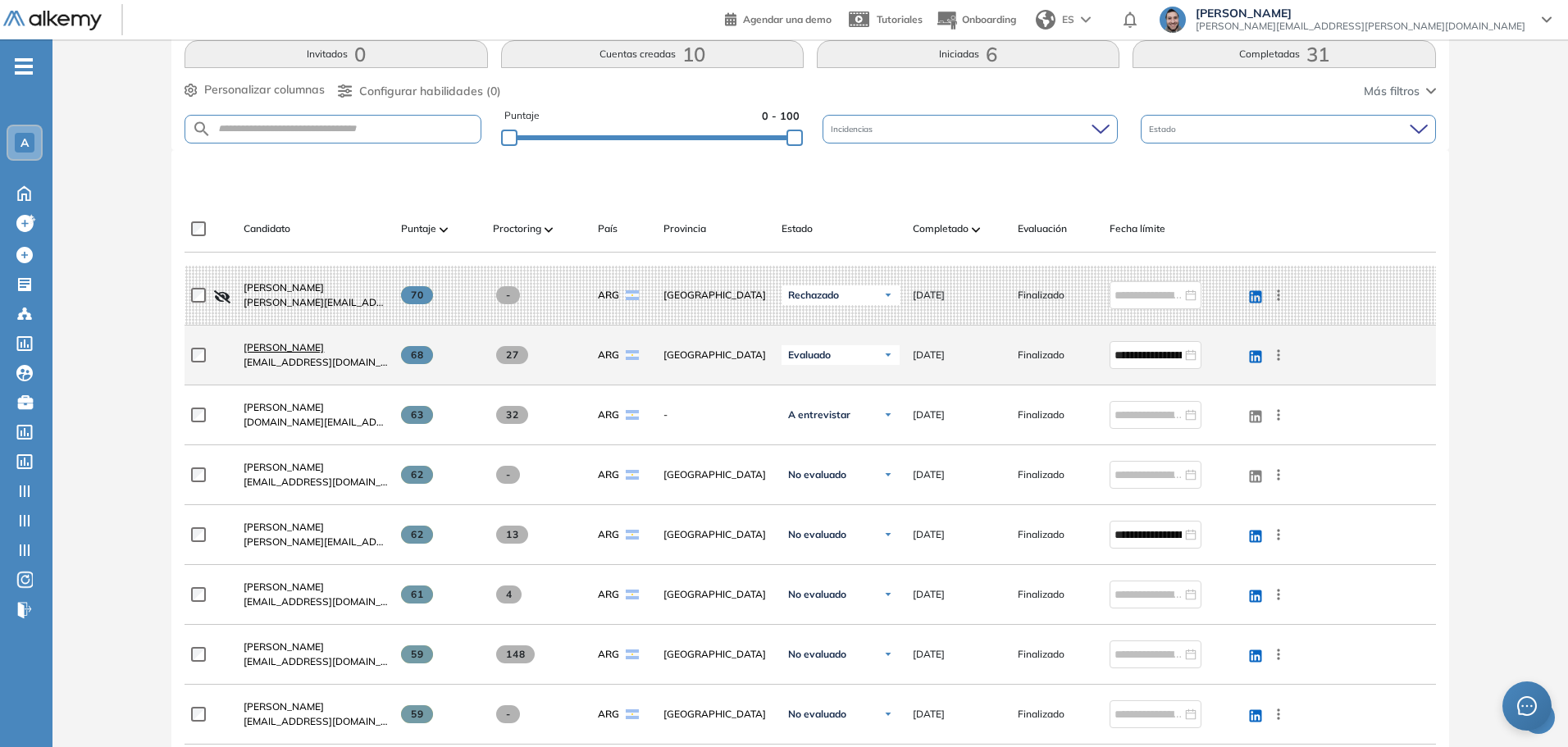
click at [304, 346] on span "Lucas Gabriel Ruiz" at bounding box center [284, 347] width 81 height 12
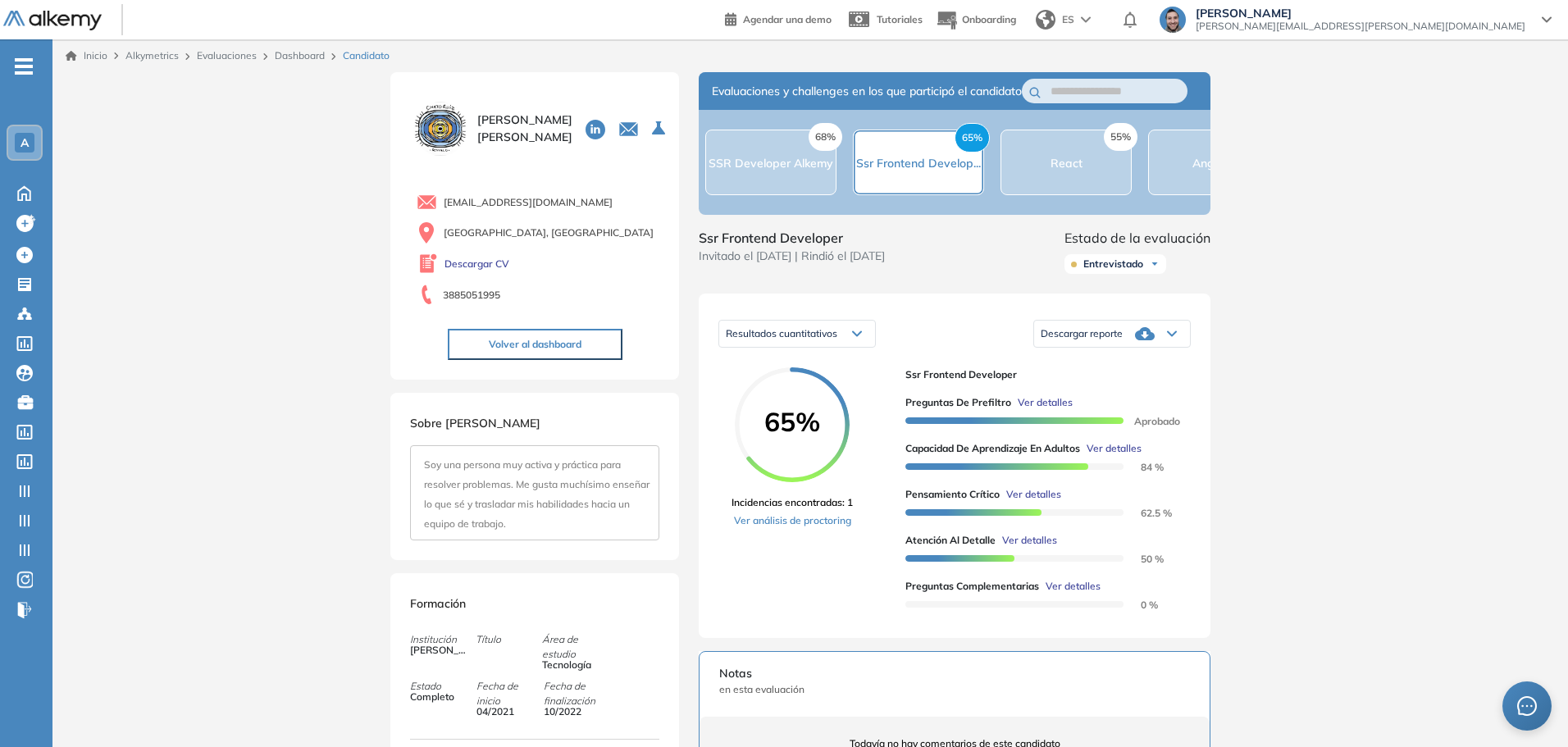
click at [1125, 455] on span "Ver detalles" at bounding box center [1114, 448] width 55 height 15
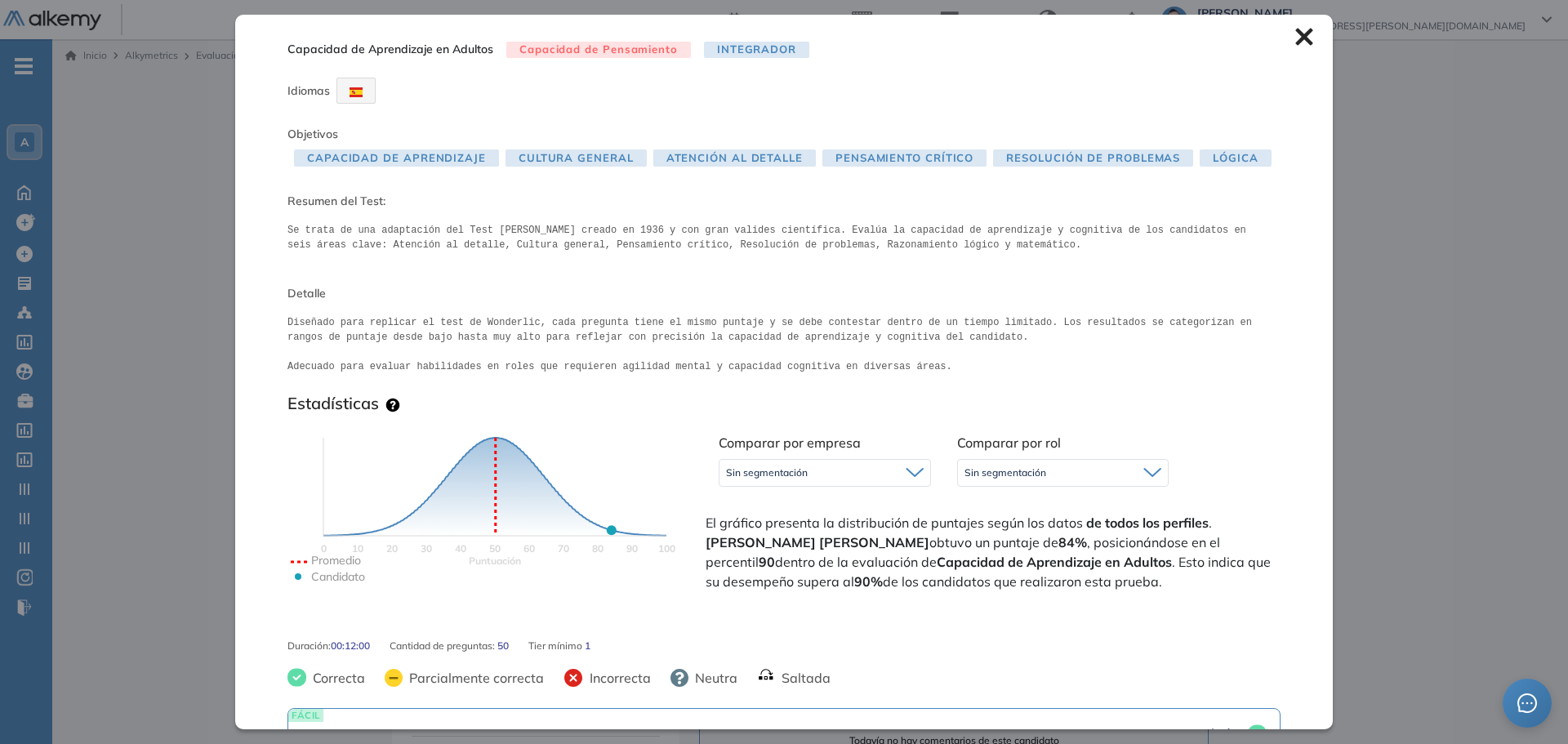
click at [1295, 34] on icon at bounding box center [1303, 36] width 17 height 17
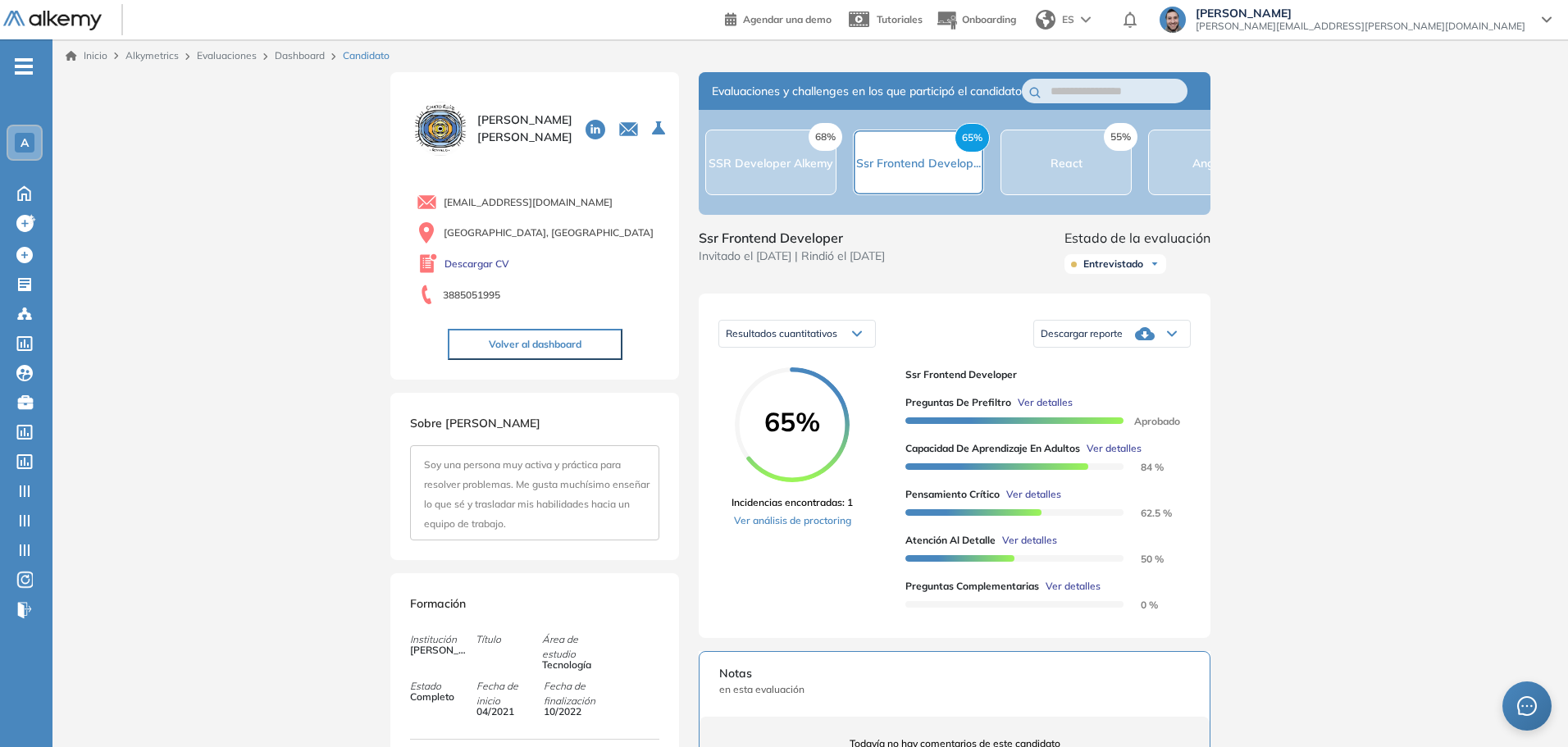
click at [1033, 548] on span "Ver detalles" at bounding box center [1030, 540] width 55 height 15
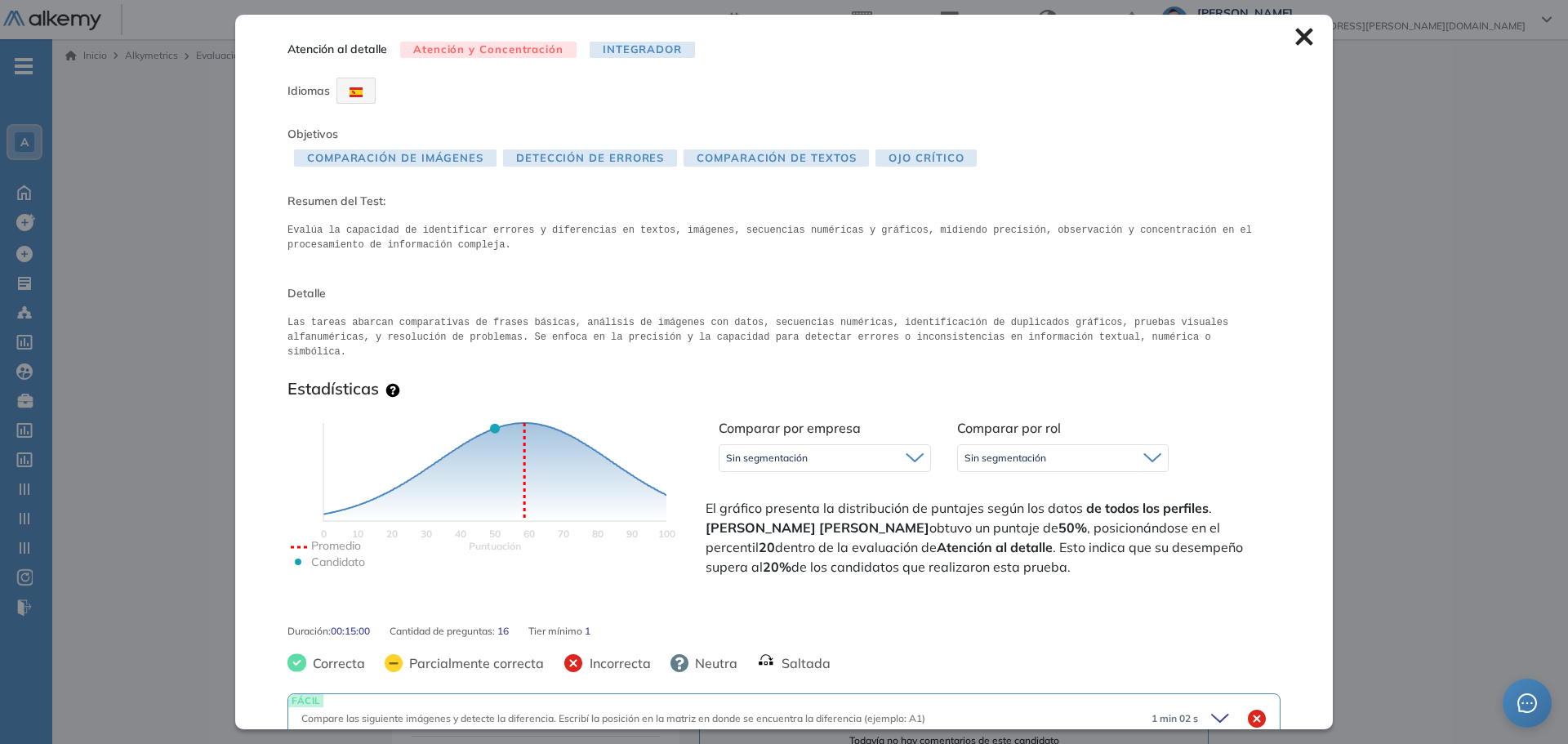
click at [1295, 40] on icon at bounding box center [1303, 36] width 17 height 17
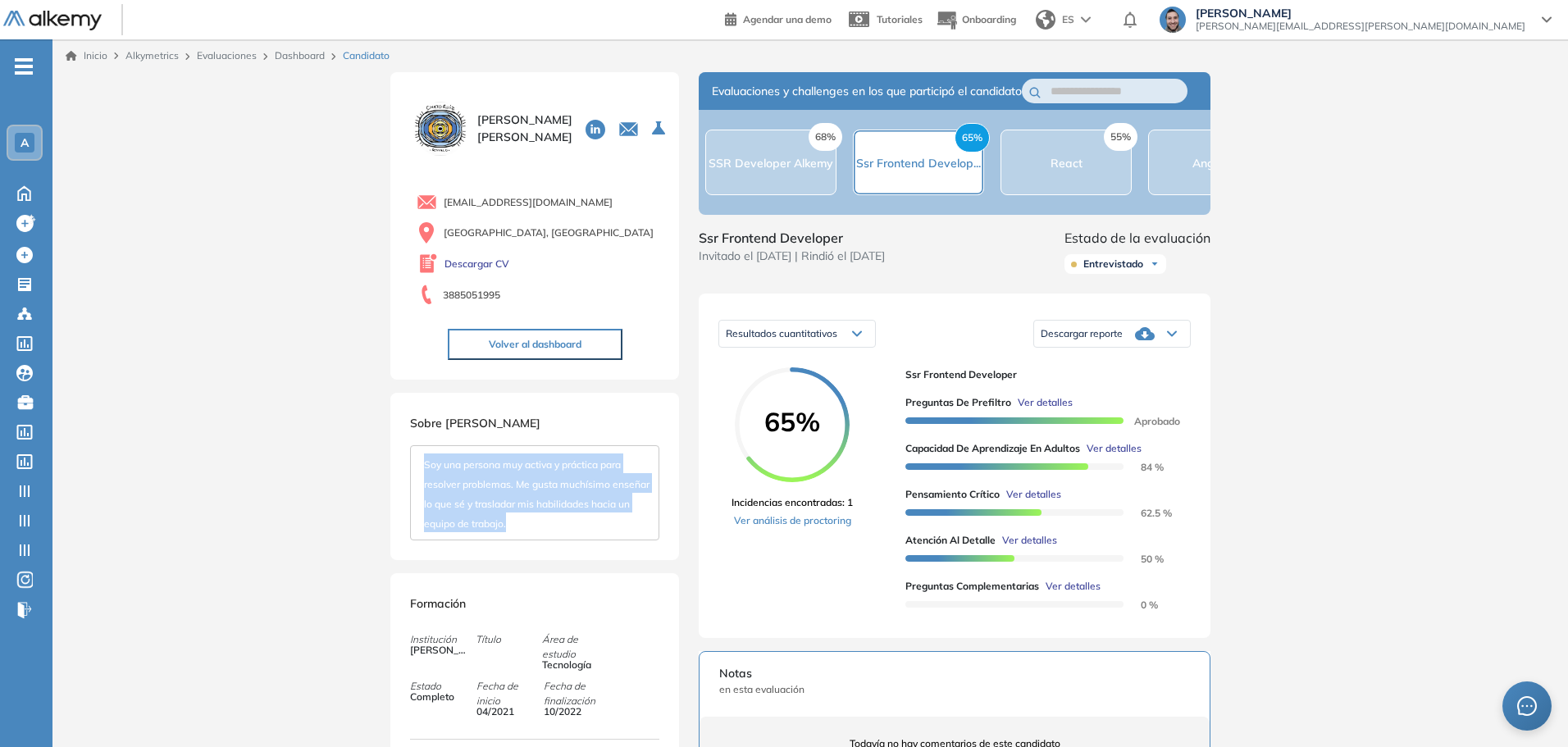
drag, startPoint x: 524, startPoint y: 519, endPoint x: 416, endPoint y: 459, distance: 123.5
click at [416, 459] on div "Soy una persona muy activa y práctica para resolver problemas. Me gusta muchísi…" at bounding box center [534, 492] width 249 height 95
click at [502, 492] on div "Soy una persona muy activa y práctica para resolver problemas. Me gusta muchísi…" at bounding box center [534, 492] width 249 height 95
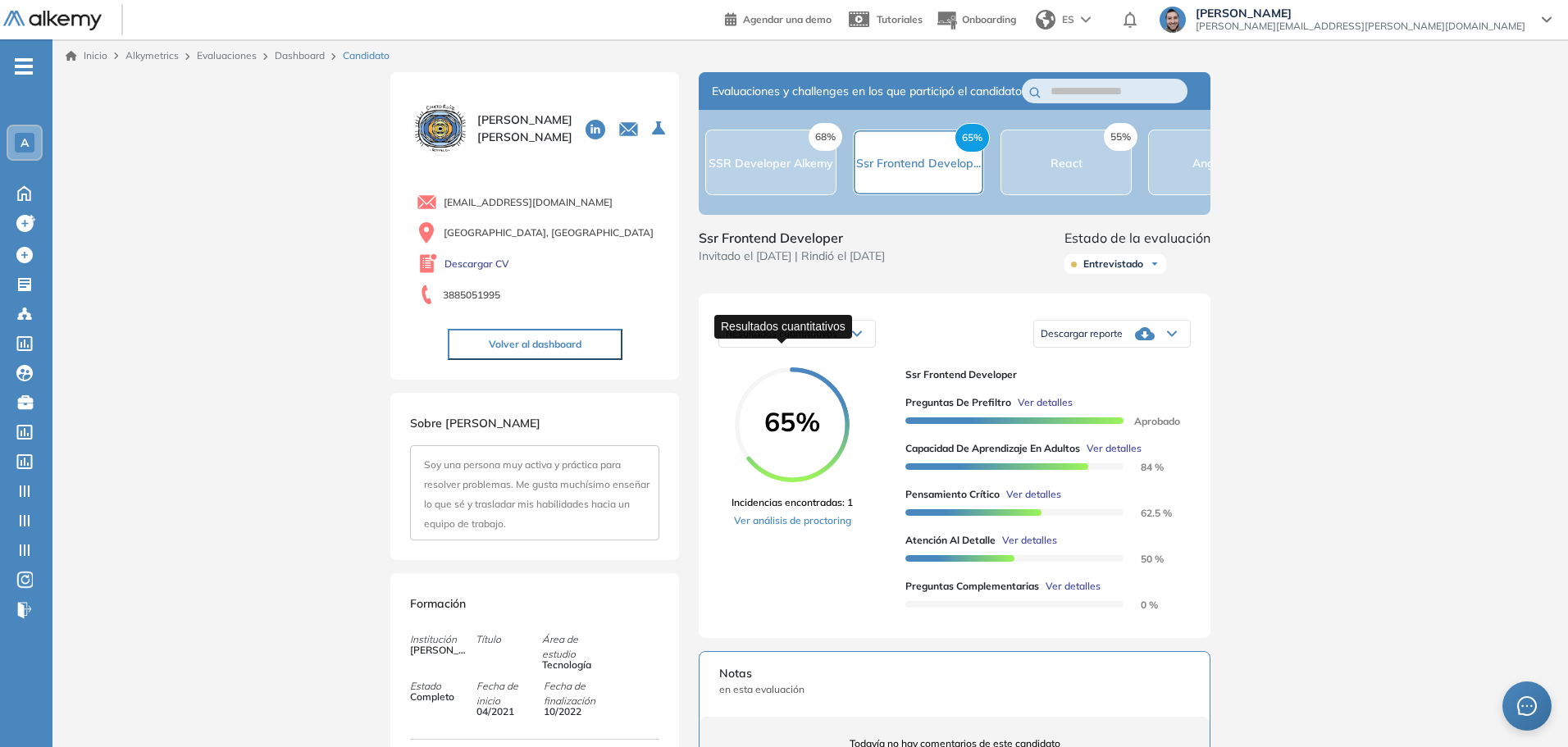
click at [811, 339] on span "Resultados cuantitativos" at bounding box center [782, 333] width 112 height 12
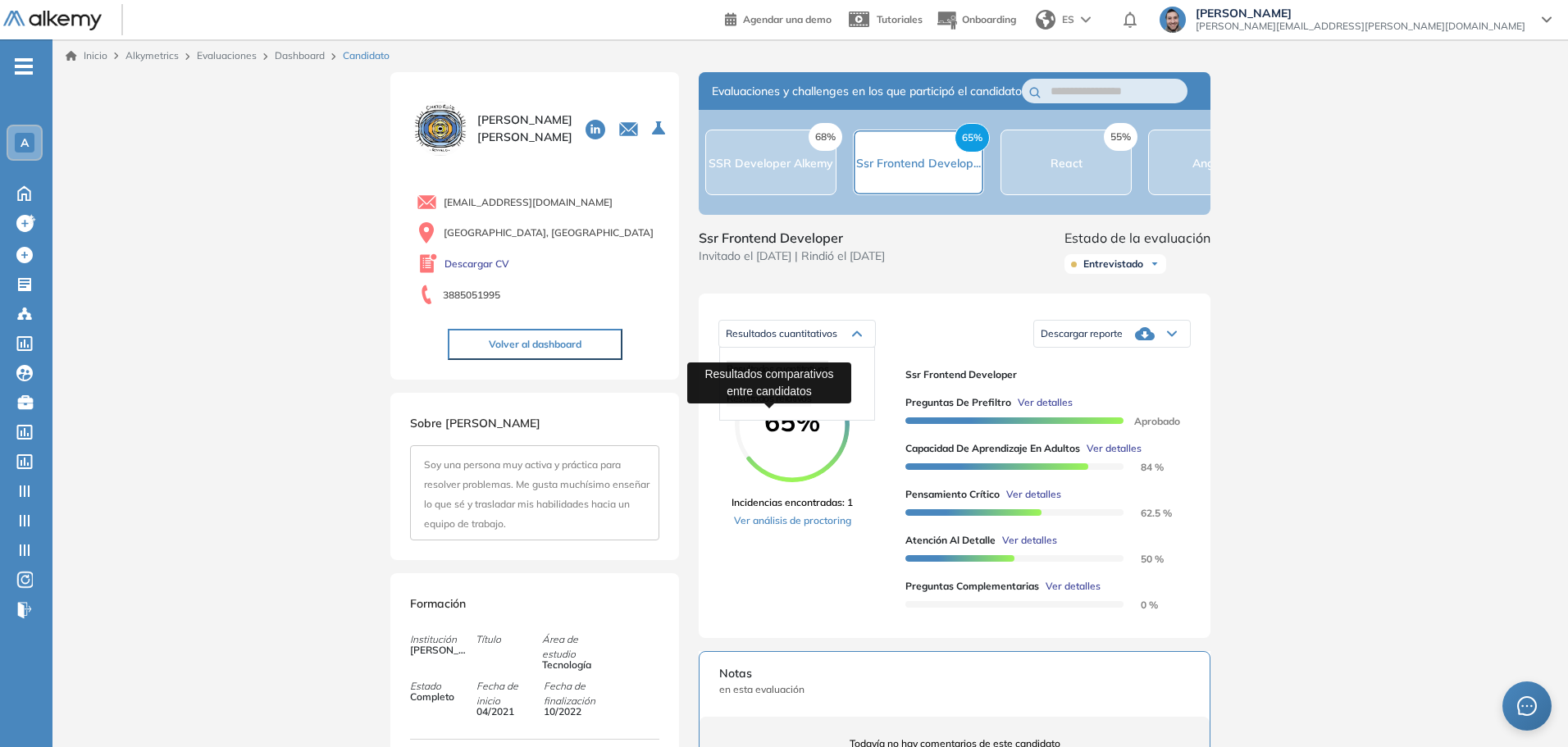
click at [795, 404] on span "Resultados relativos" at bounding box center [768, 398] width 84 height 12
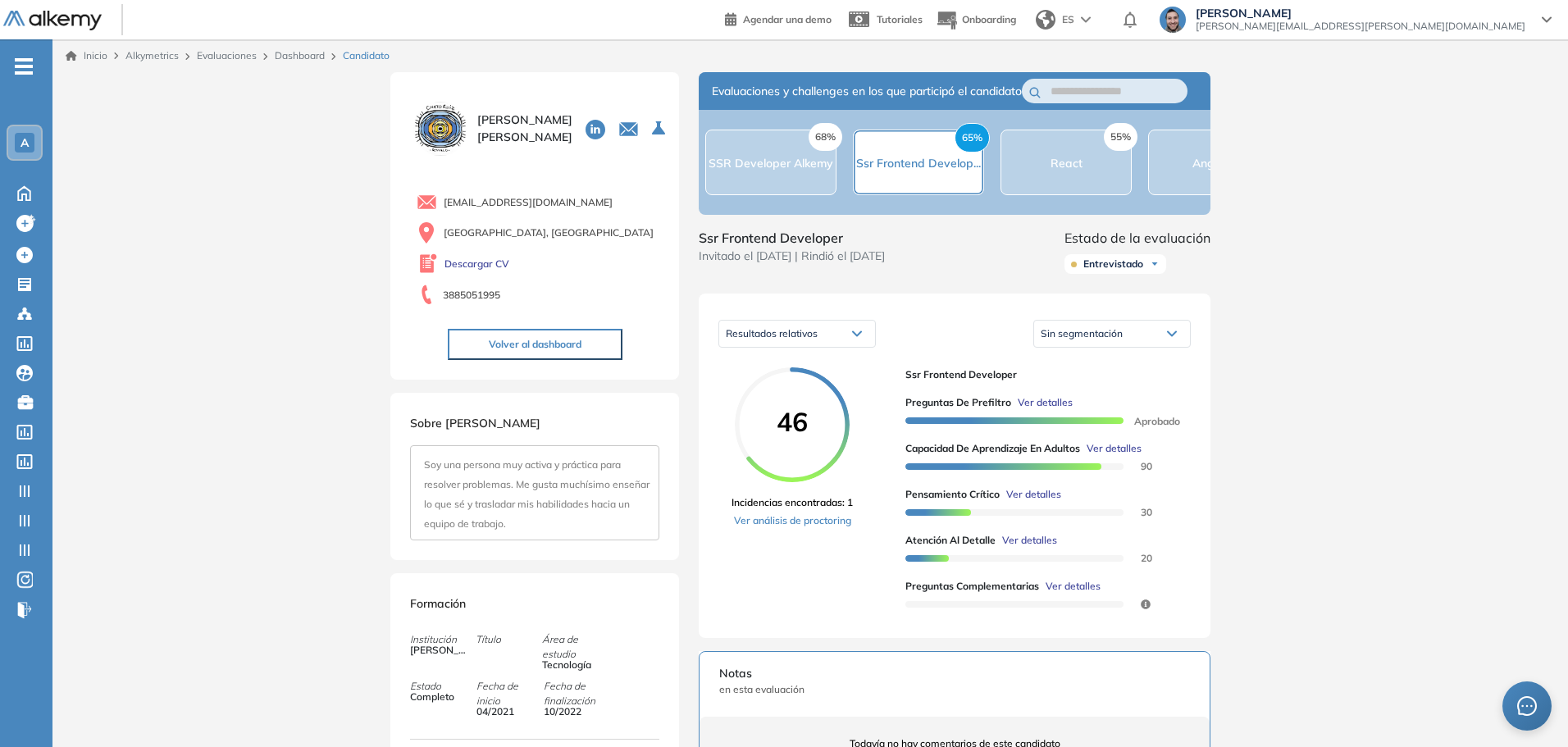
click at [1028, 548] on span "Ver detalles" at bounding box center [1030, 540] width 55 height 15
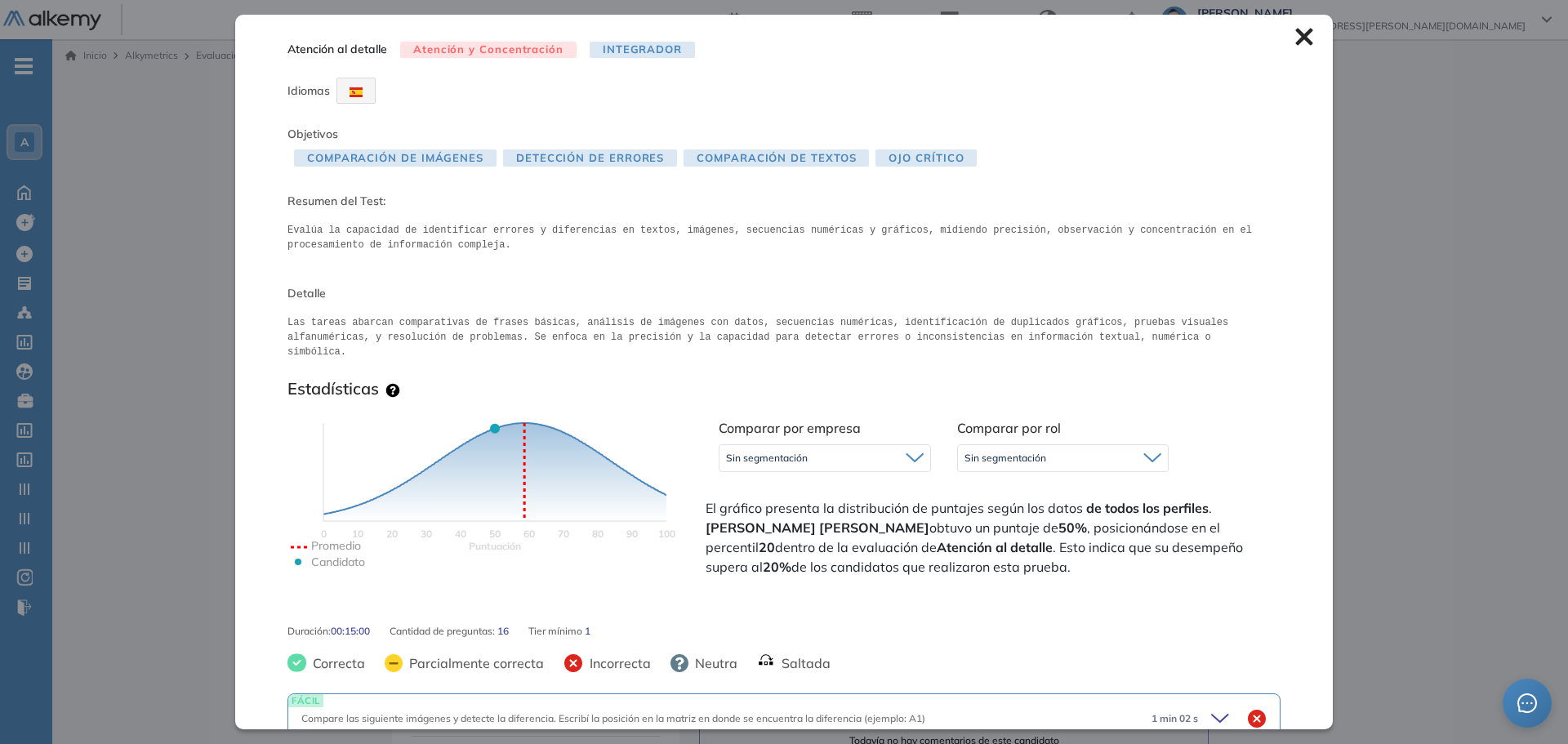
click at [1295, 41] on icon at bounding box center [1303, 36] width 17 height 17
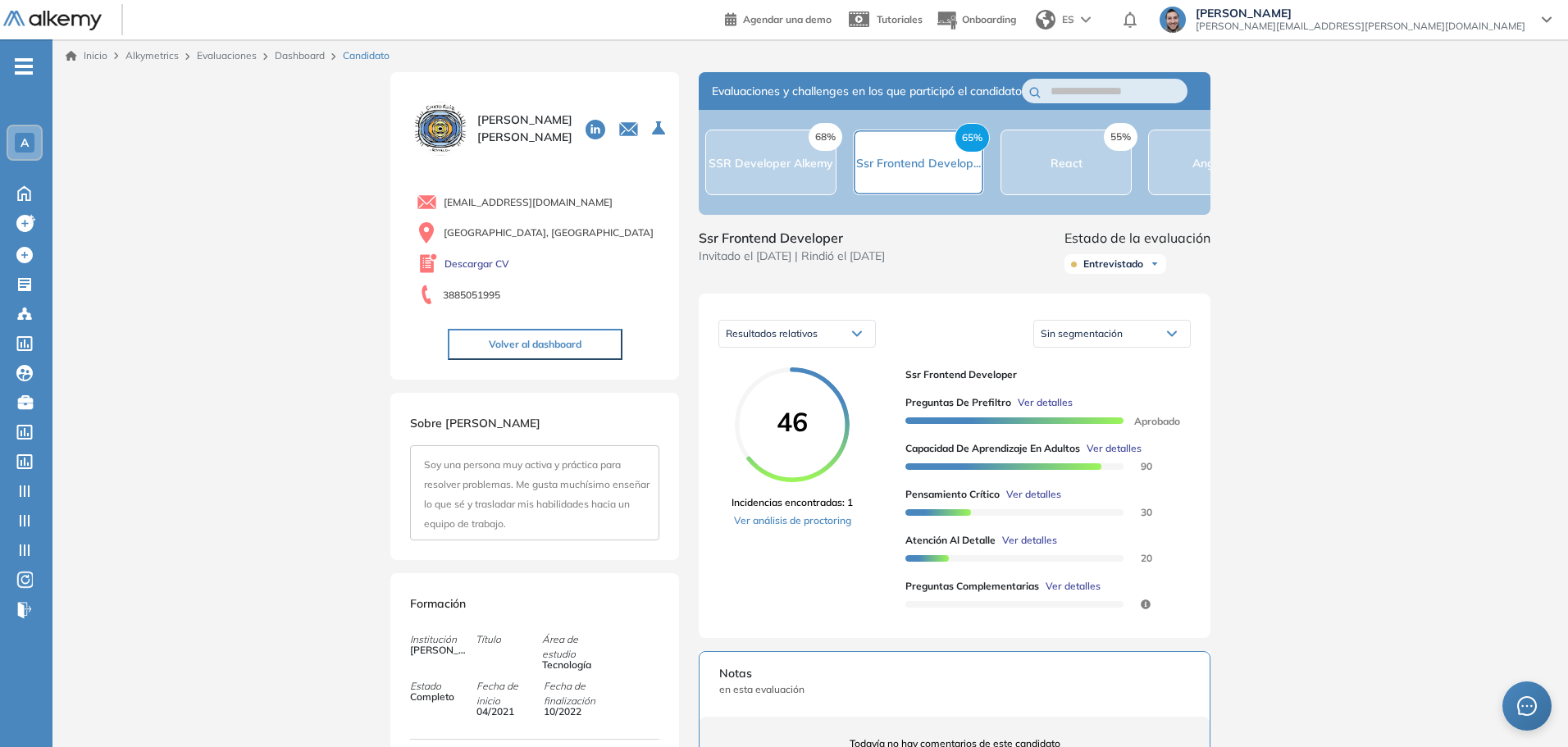
click at [829, 346] on div "Resultados relativos" at bounding box center [797, 334] width 156 height 27
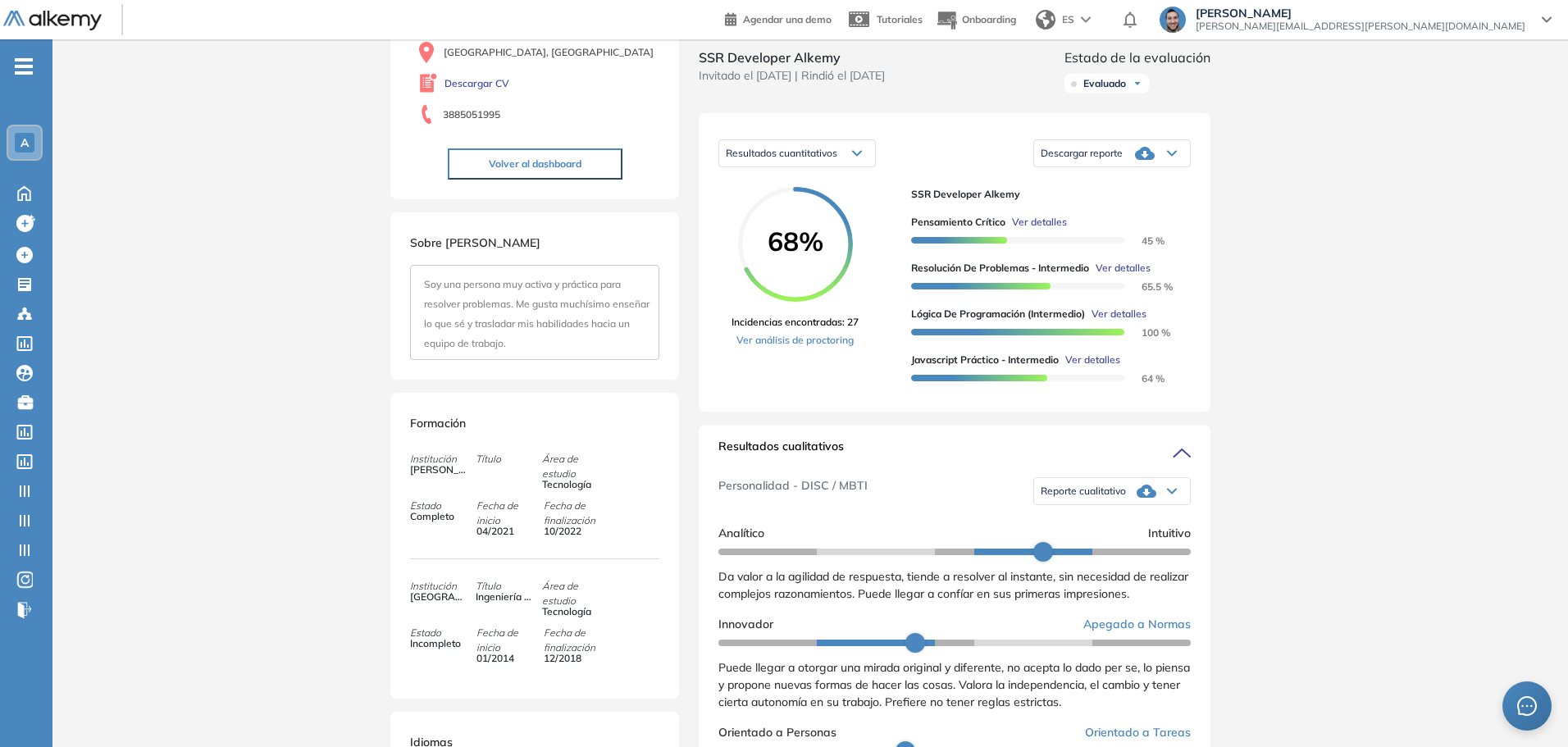
scroll to position [17, 0]
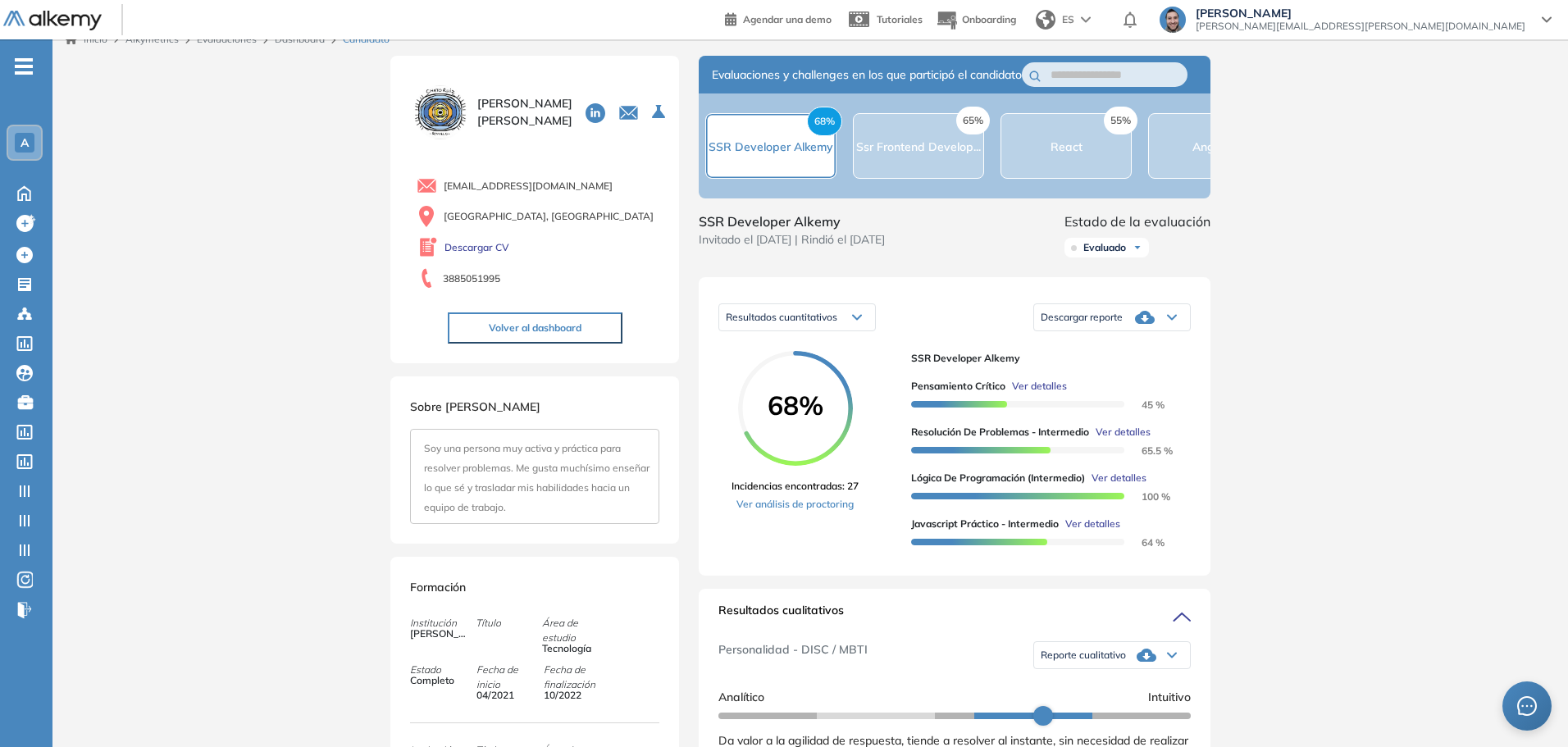
click at [547, 459] on div "Soy una persona muy activa y práctica para resolver problemas. Me gusta muchísi…" at bounding box center [534, 476] width 249 height 95
drag, startPoint x: 557, startPoint y: 481, endPoint x: 612, endPoint y: 481, distance: 55.0
click at [612, 481] on span "Soy una persona muy activa y práctica para resolver problemas. Me gusta muchísi…" at bounding box center [536, 478] width 225 height 71
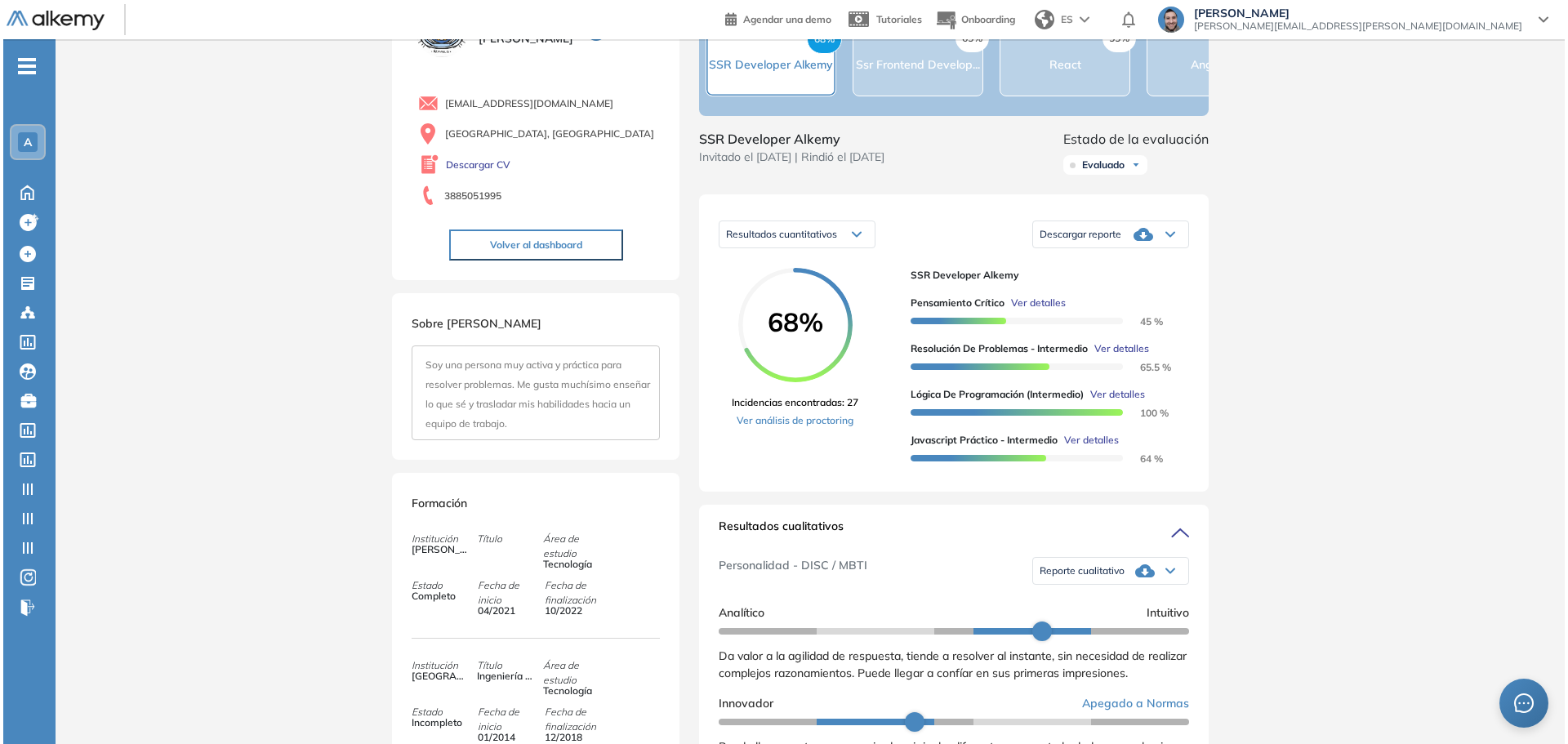
scroll to position [0, 0]
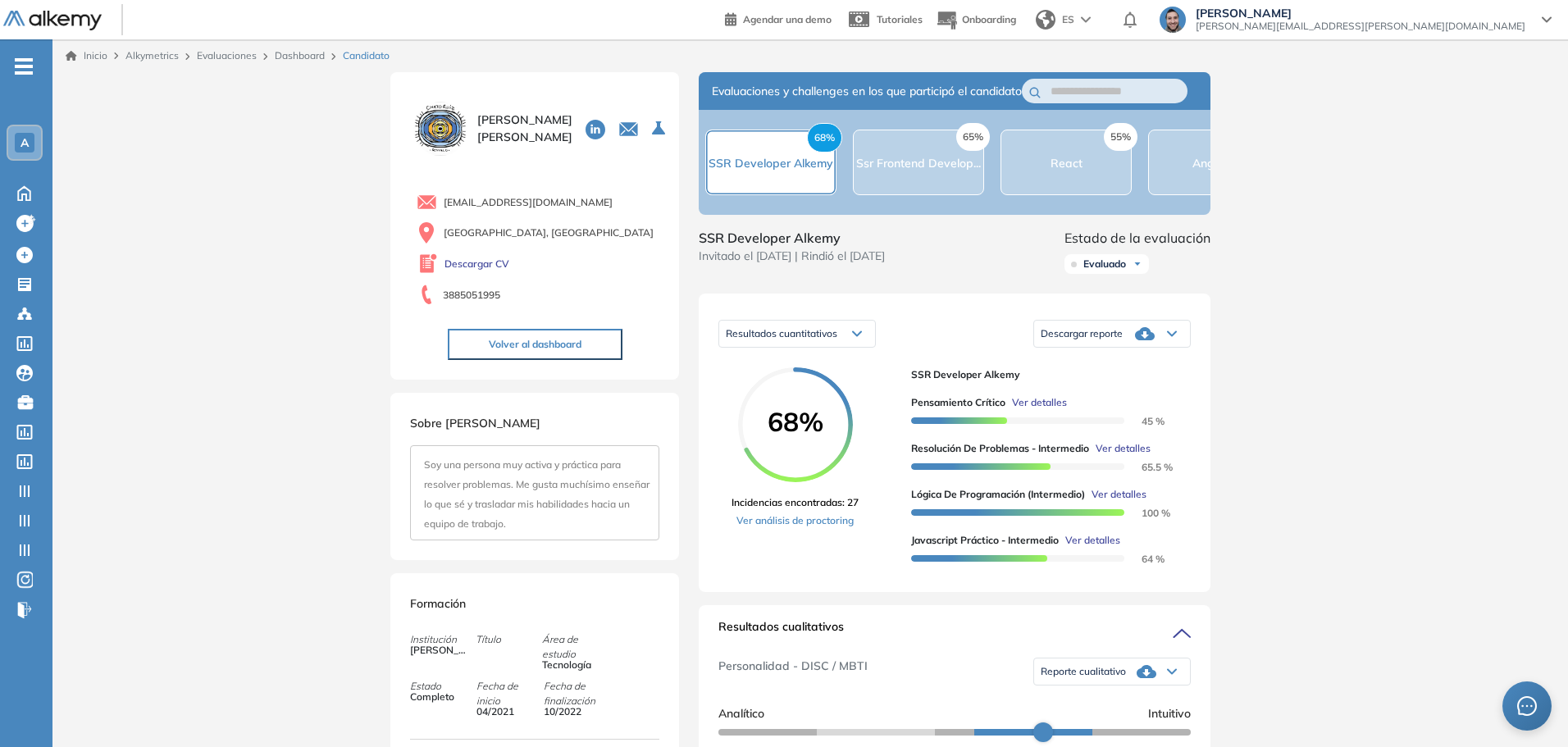
click at [1046, 410] on span "Ver detalles" at bounding box center [1040, 402] width 55 height 15
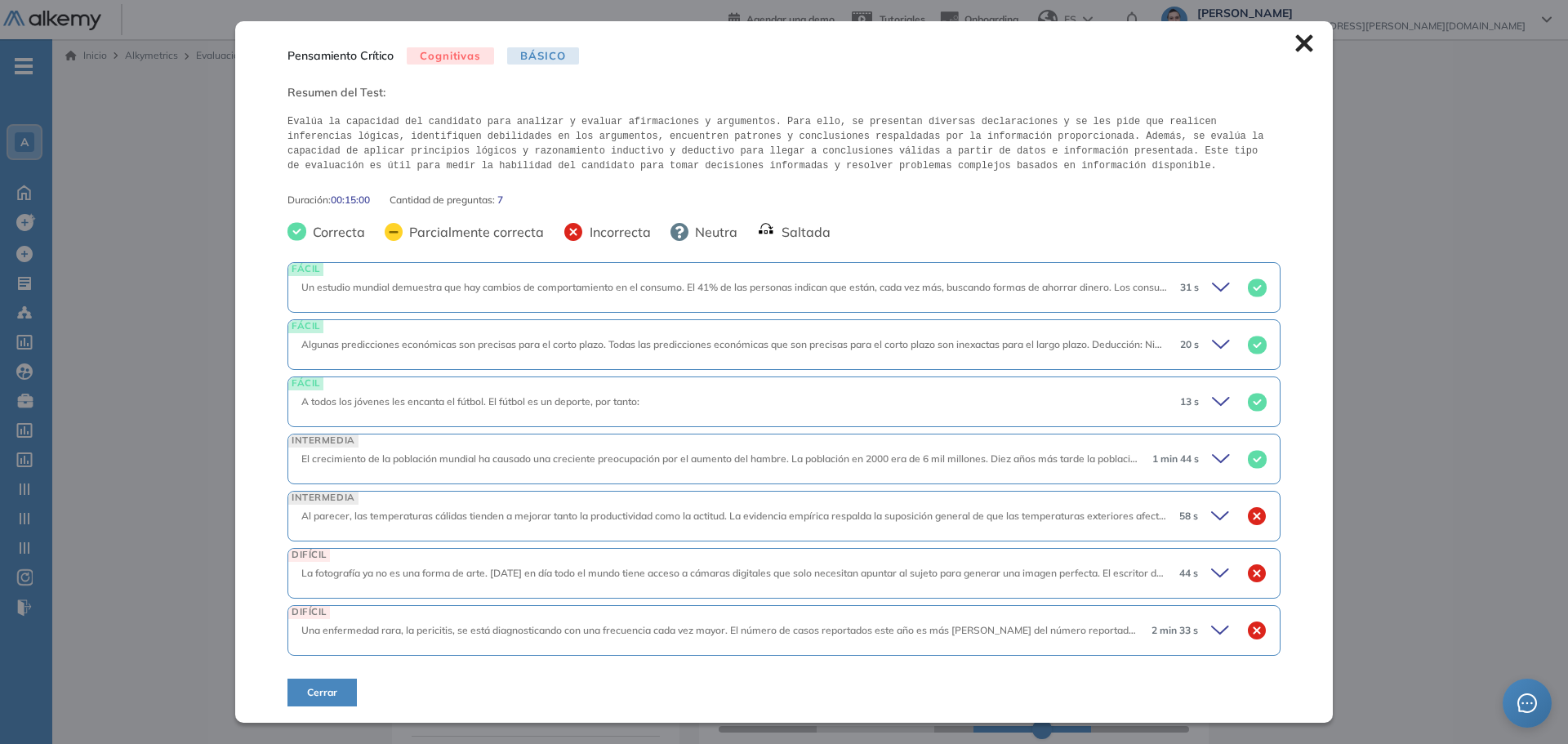
click at [1204, 507] on div "58 s" at bounding box center [1217, 516] width 101 height 23
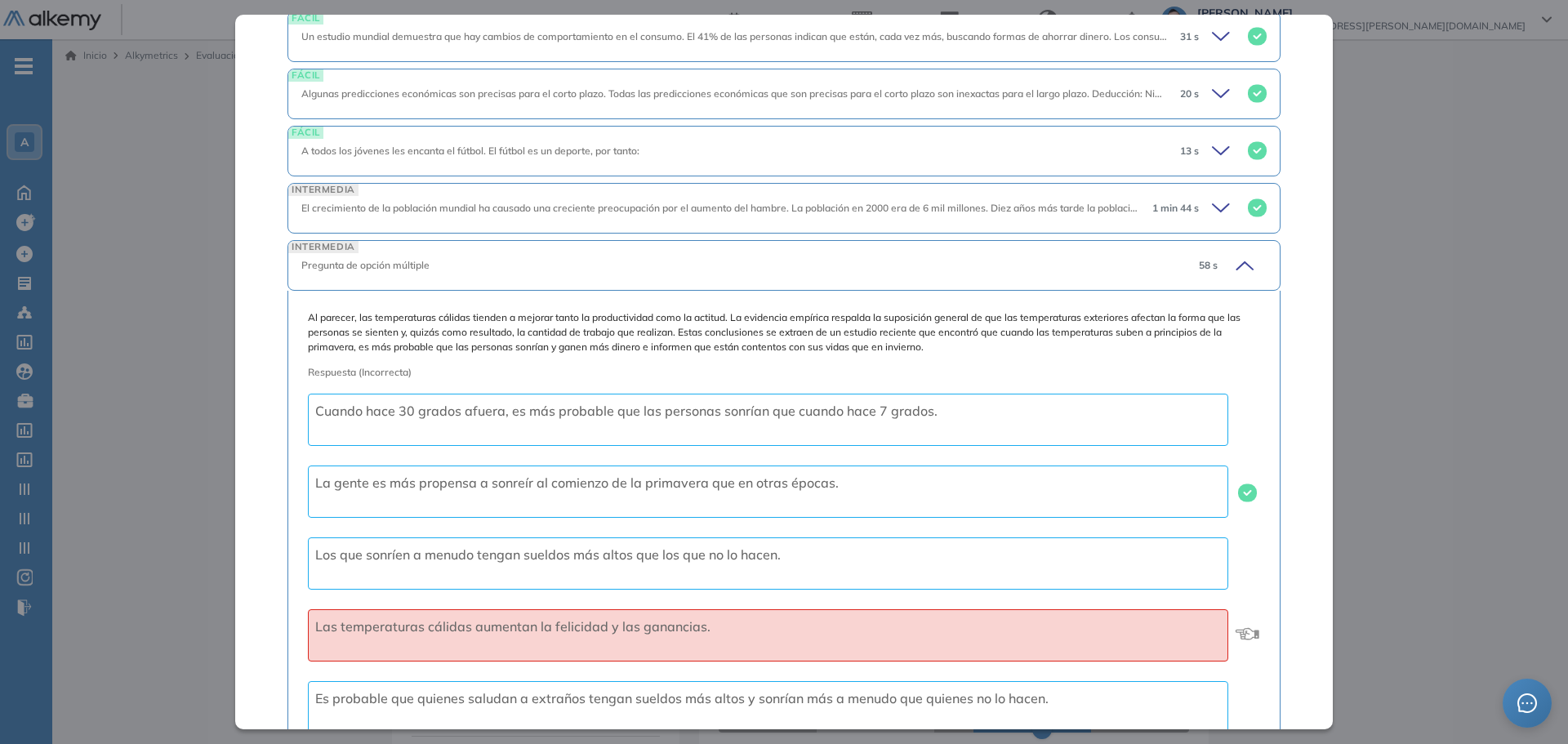
scroll to position [82, 0]
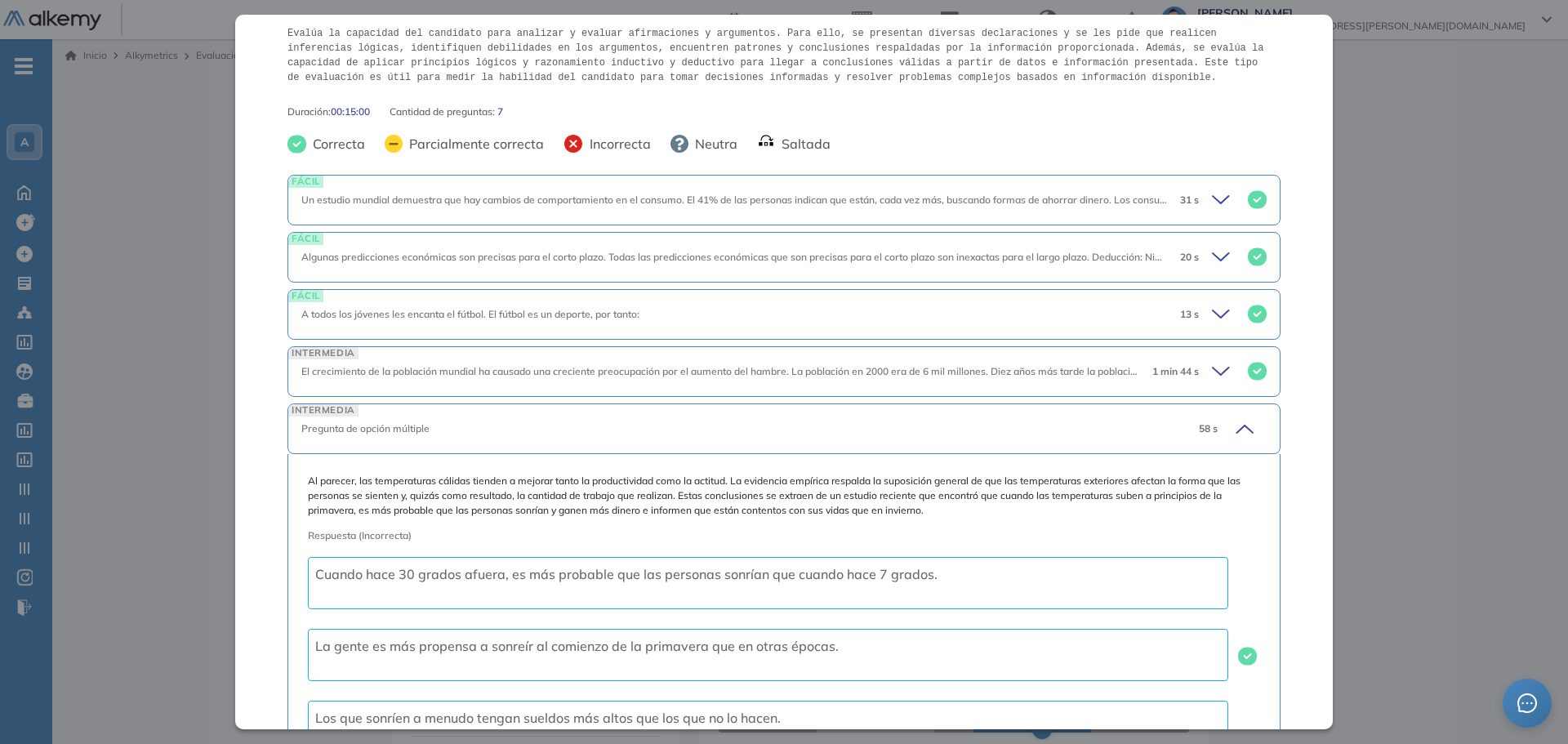
click at [1231, 433] on icon at bounding box center [1242, 429] width 23 height 23
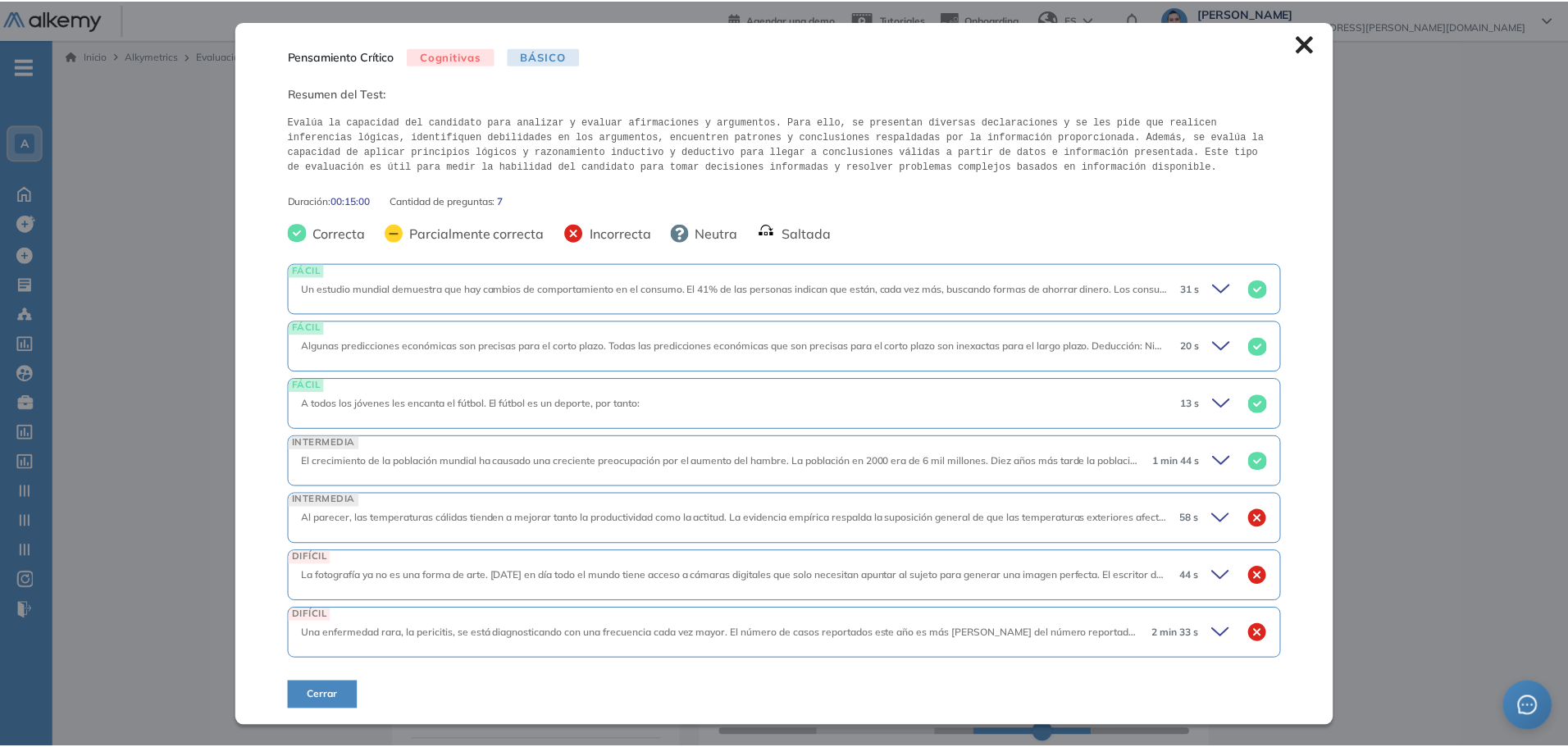
scroll to position [0, 0]
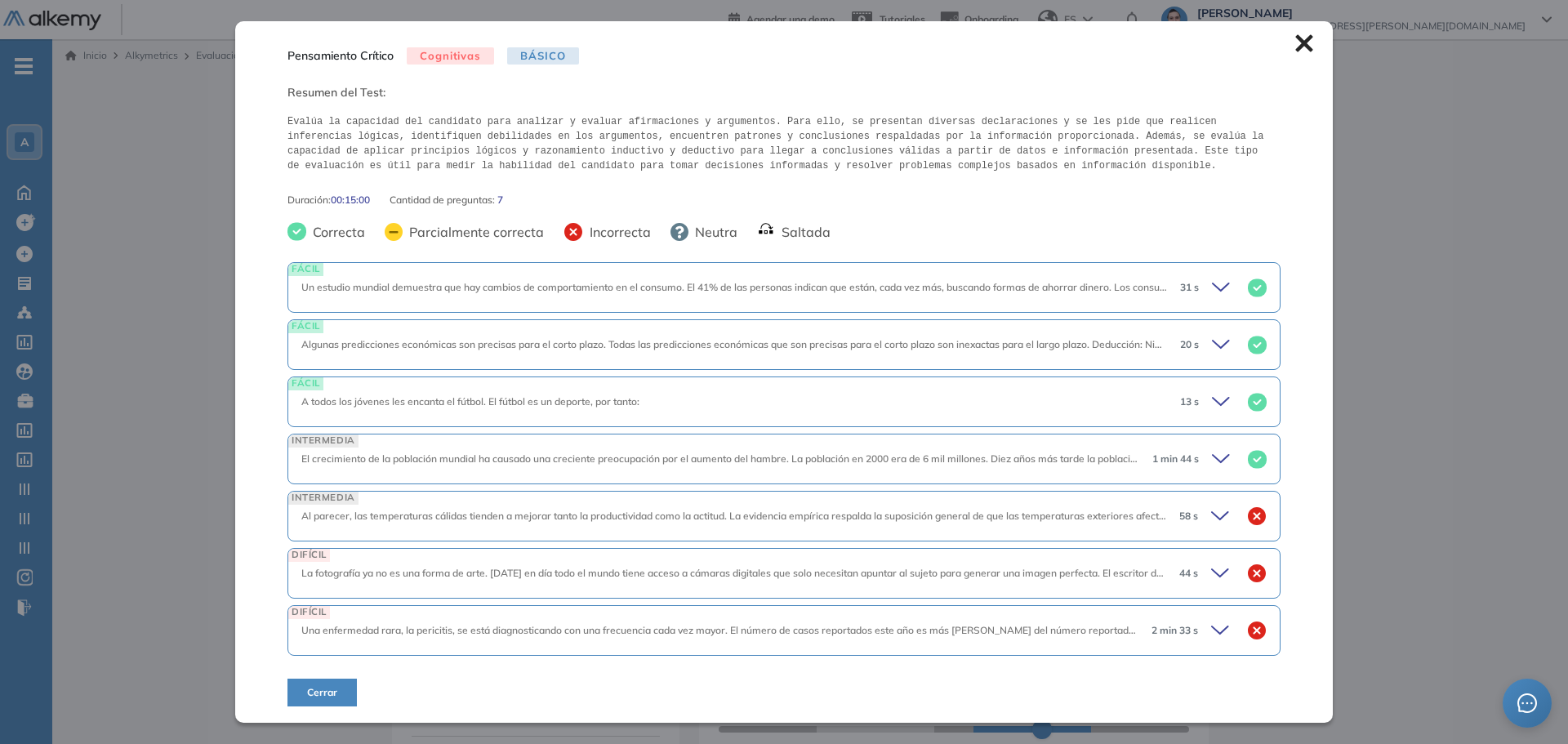
click at [1300, 42] on icon at bounding box center [1303, 42] width 17 height 17
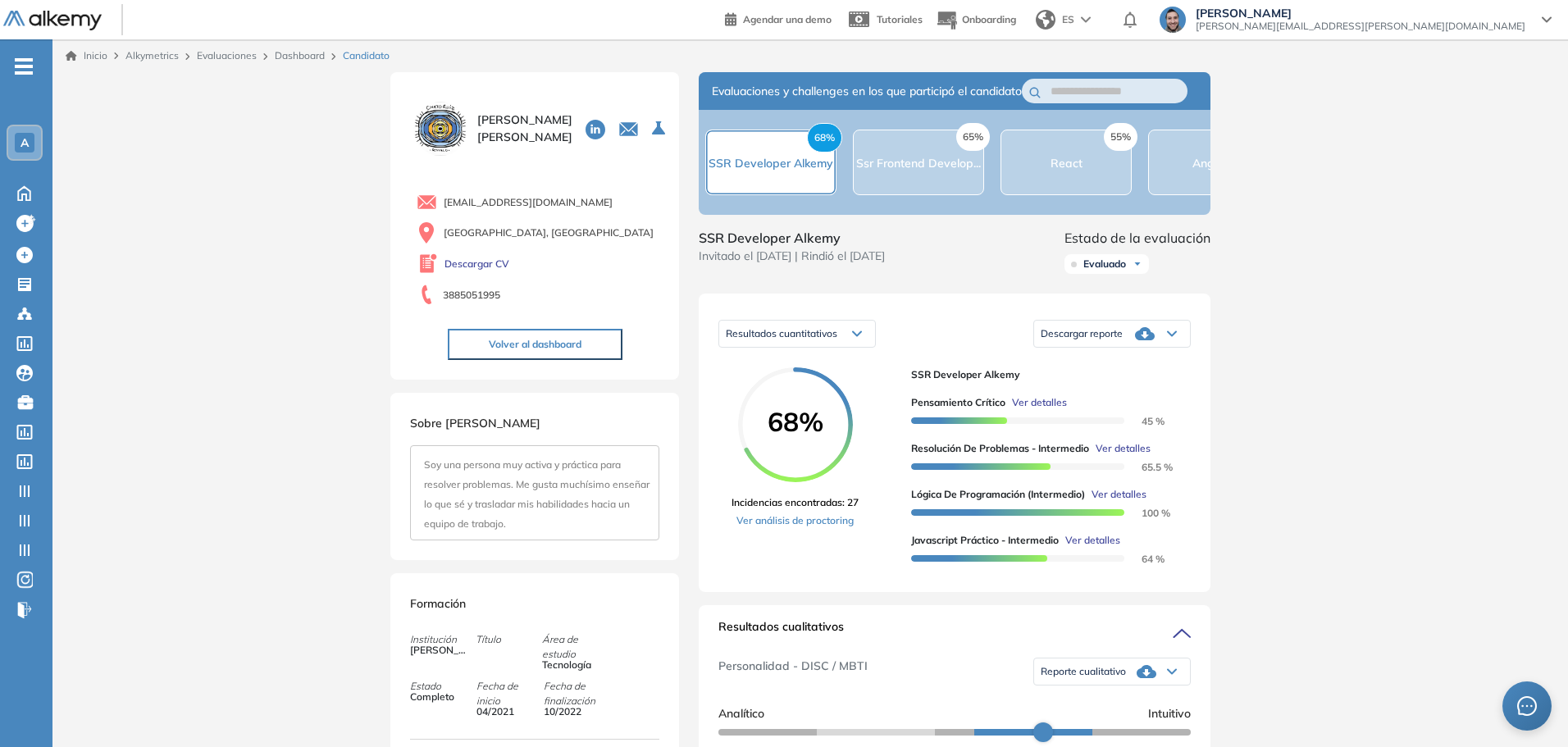
click at [786, 332] on div "Resultados cuantitativos Resultados cuantitativos Resultados relativos" at bounding box center [798, 333] width 158 height 41
click at [792, 339] on span "Resultados cuantitativos" at bounding box center [782, 333] width 112 height 12
click at [772, 404] on span "Resultados relativos" at bounding box center [768, 398] width 84 height 12
